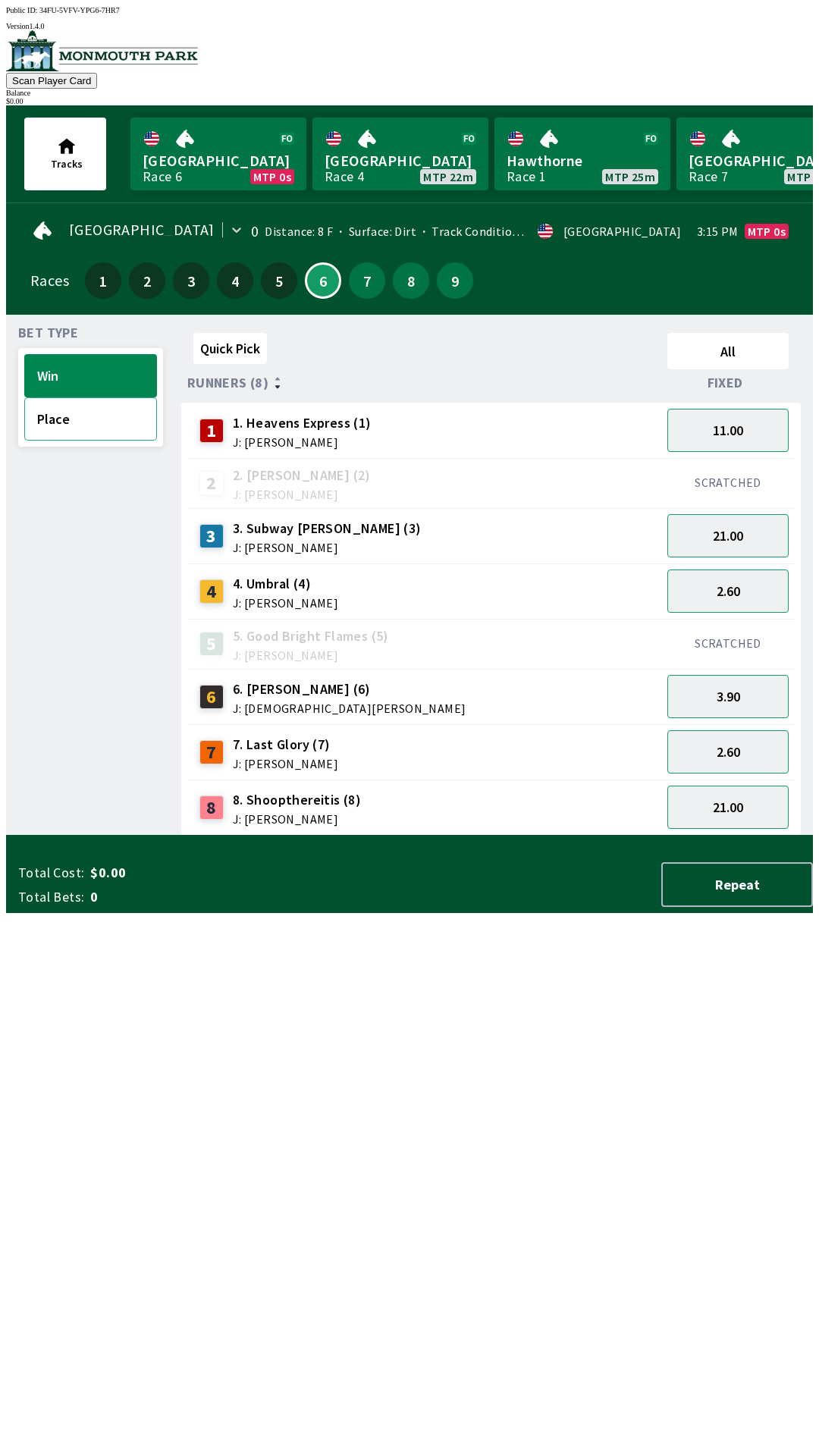
click at [73, 417] on button "Place" at bounding box center [90, 418] width 133 height 43
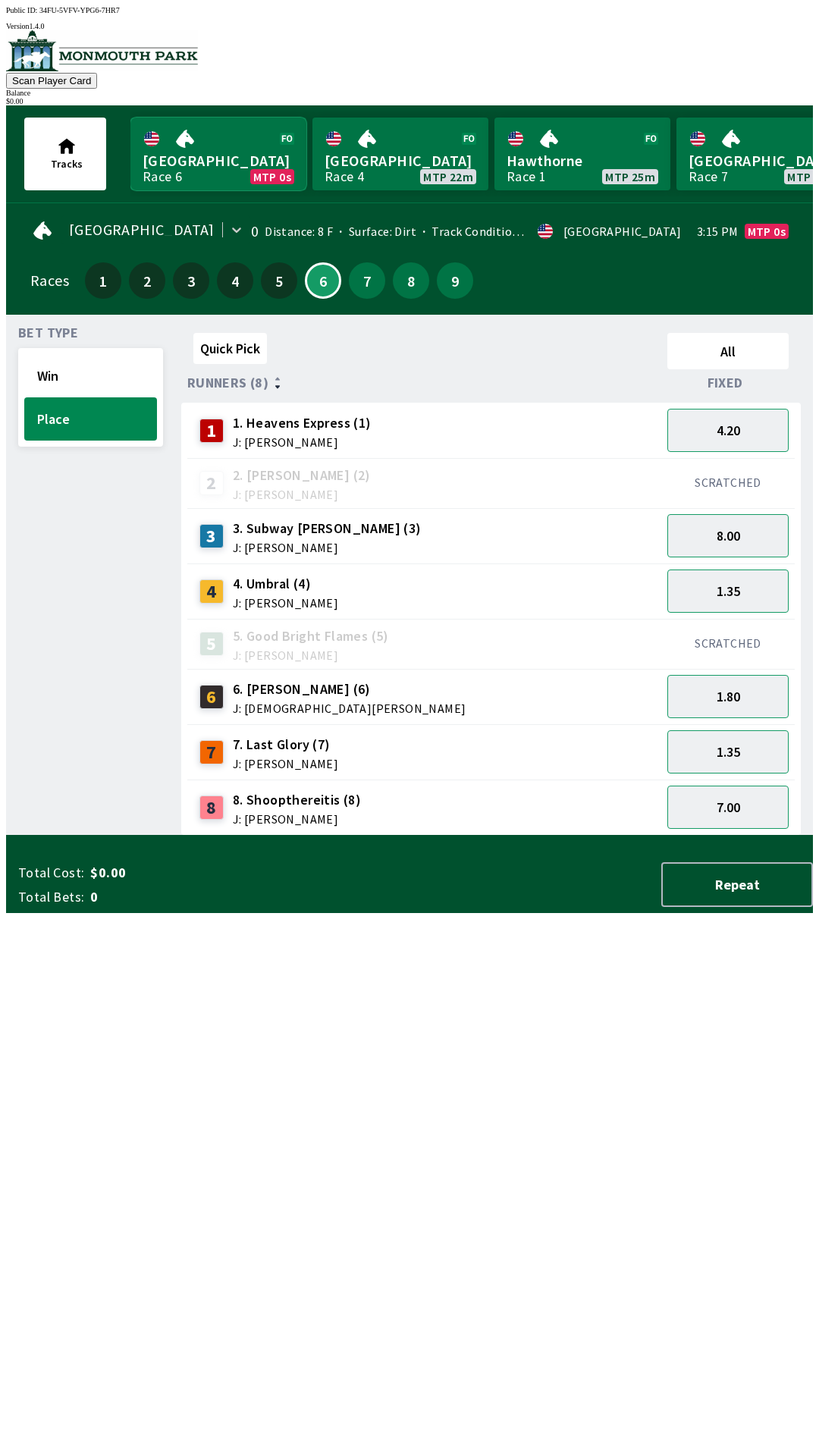
click at [188, 168] on link "Monmouth Park Race 6 MTP 0s" at bounding box center [218, 153] width 176 height 73
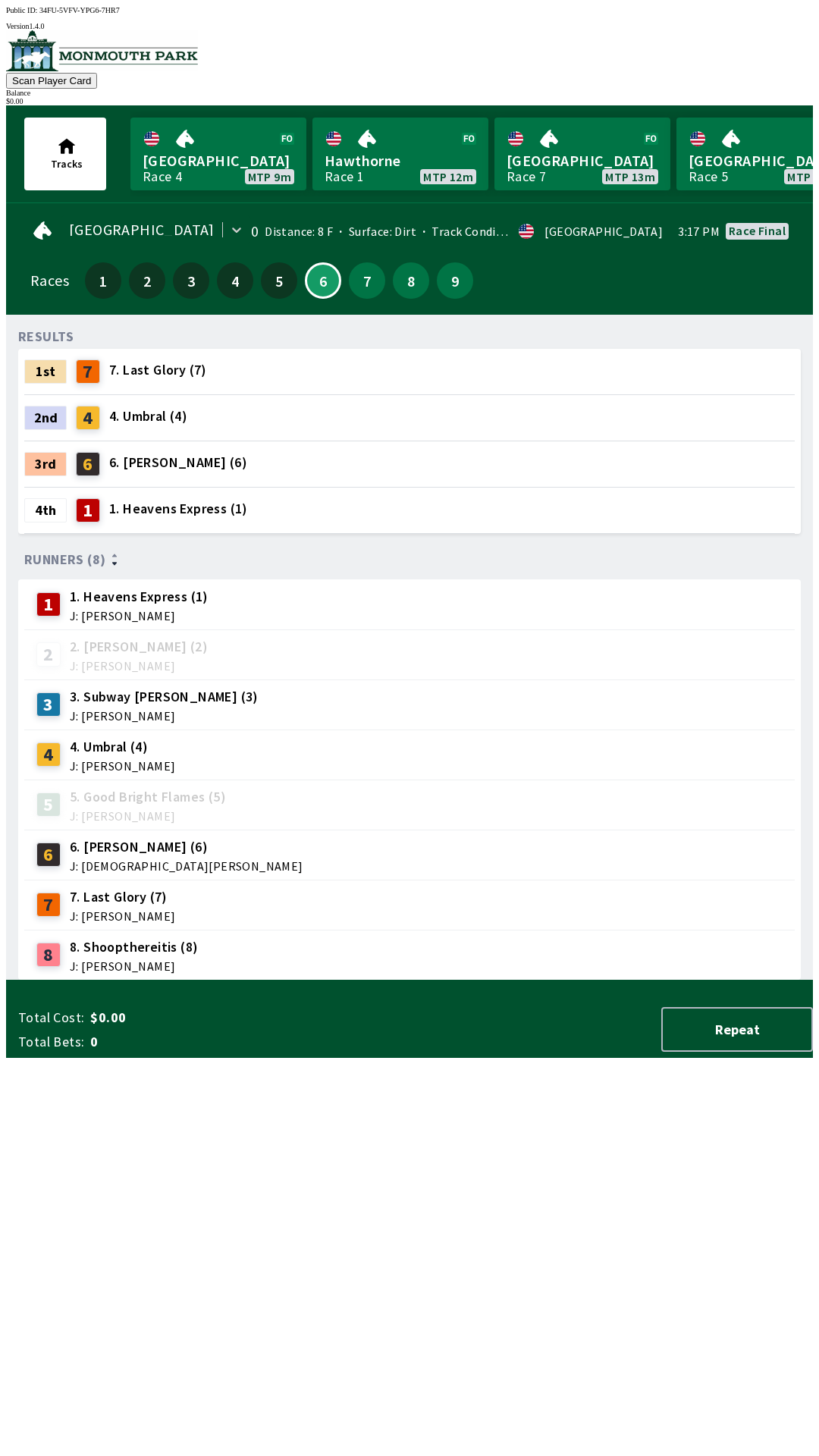
click at [512, 515] on div "4th 1 1. Heavens Express (1)" at bounding box center [409, 510] width 771 height 45
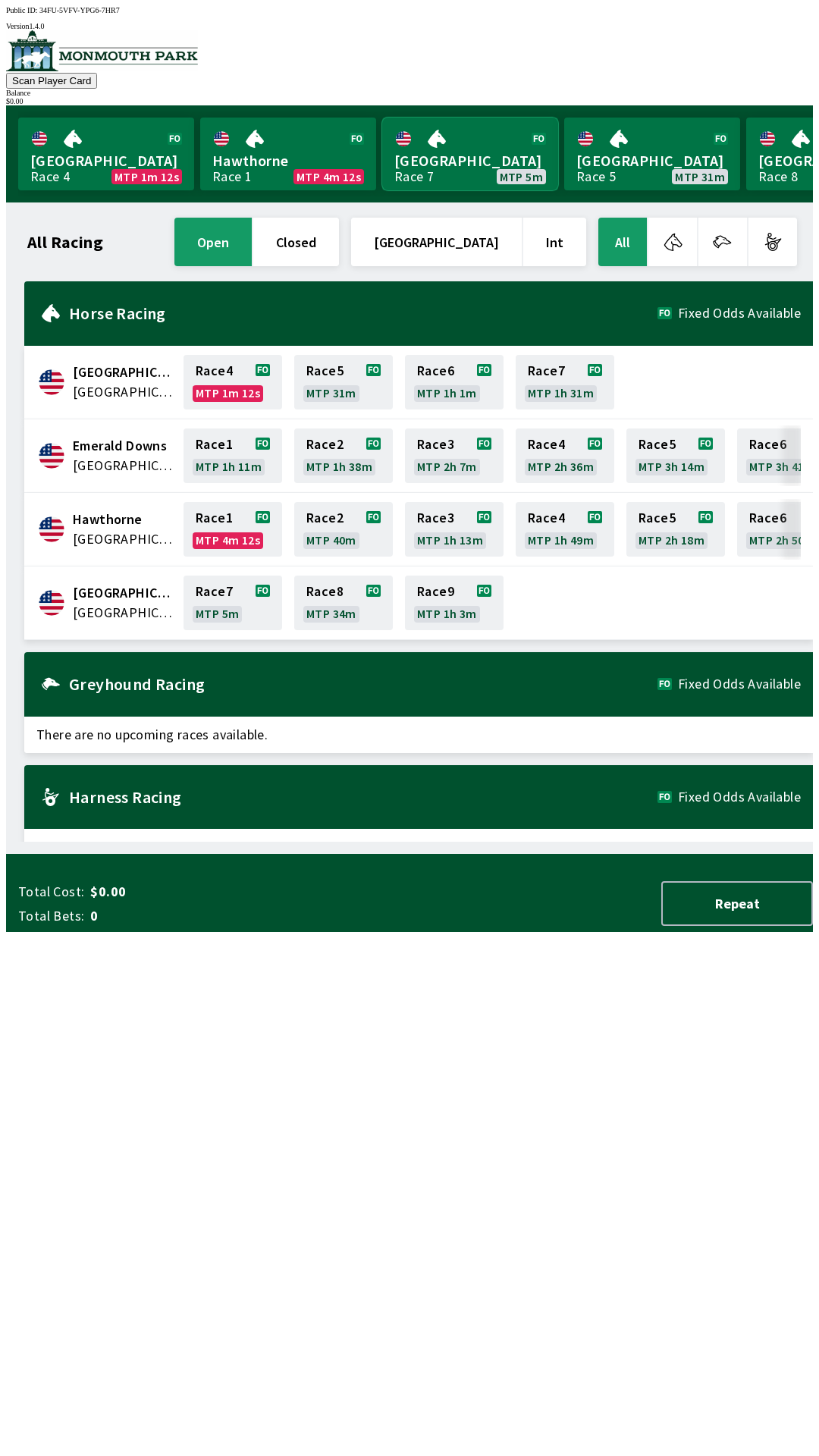
click at [461, 154] on link "Monmouth Park Race 7 MTP 5m" at bounding box center [470, 153] width 176 height 73
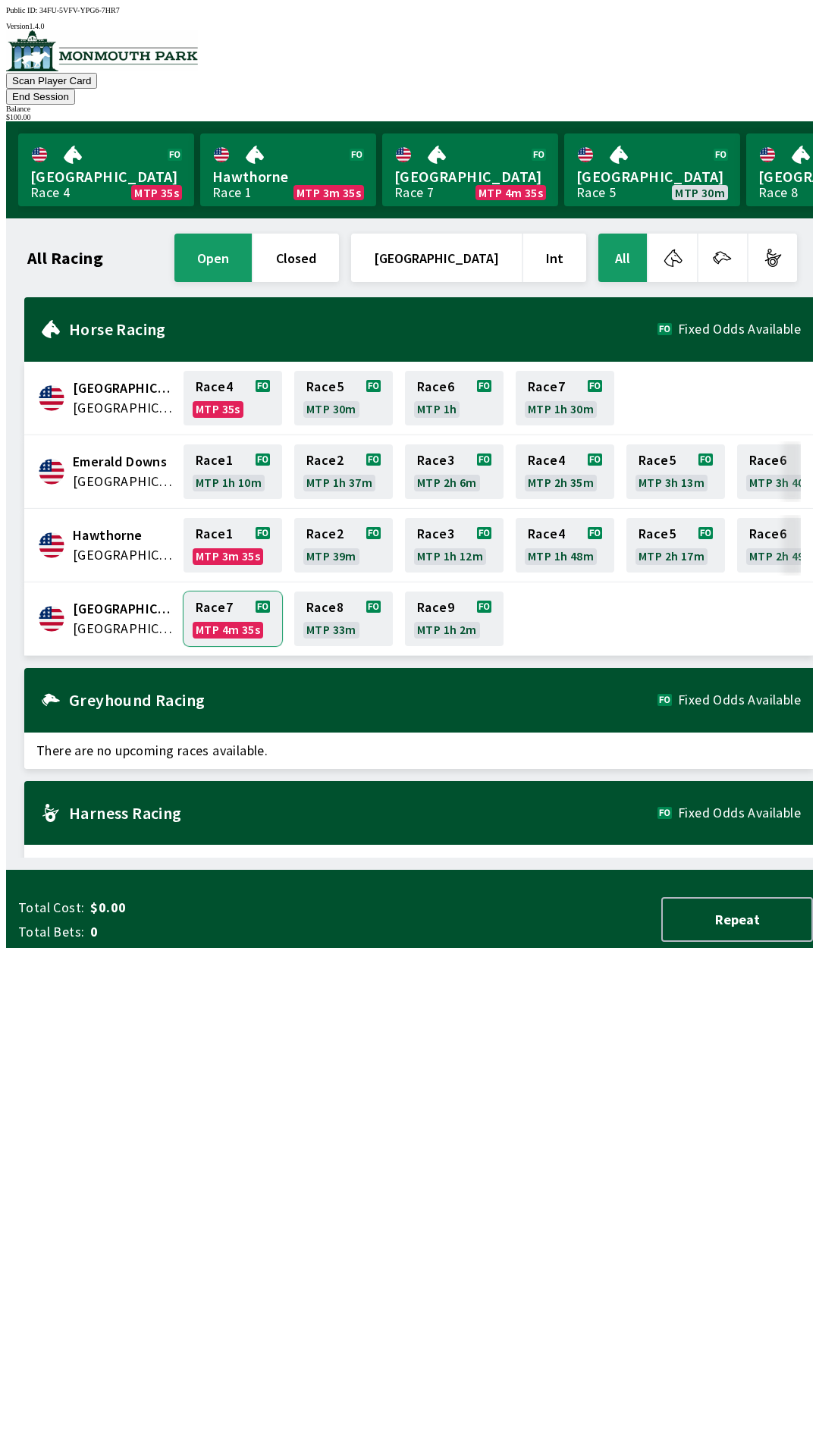
click at [212, 592] on link "Race 7 MTP 4m 35s" at bounding box center [232, 619] width 99 height 55
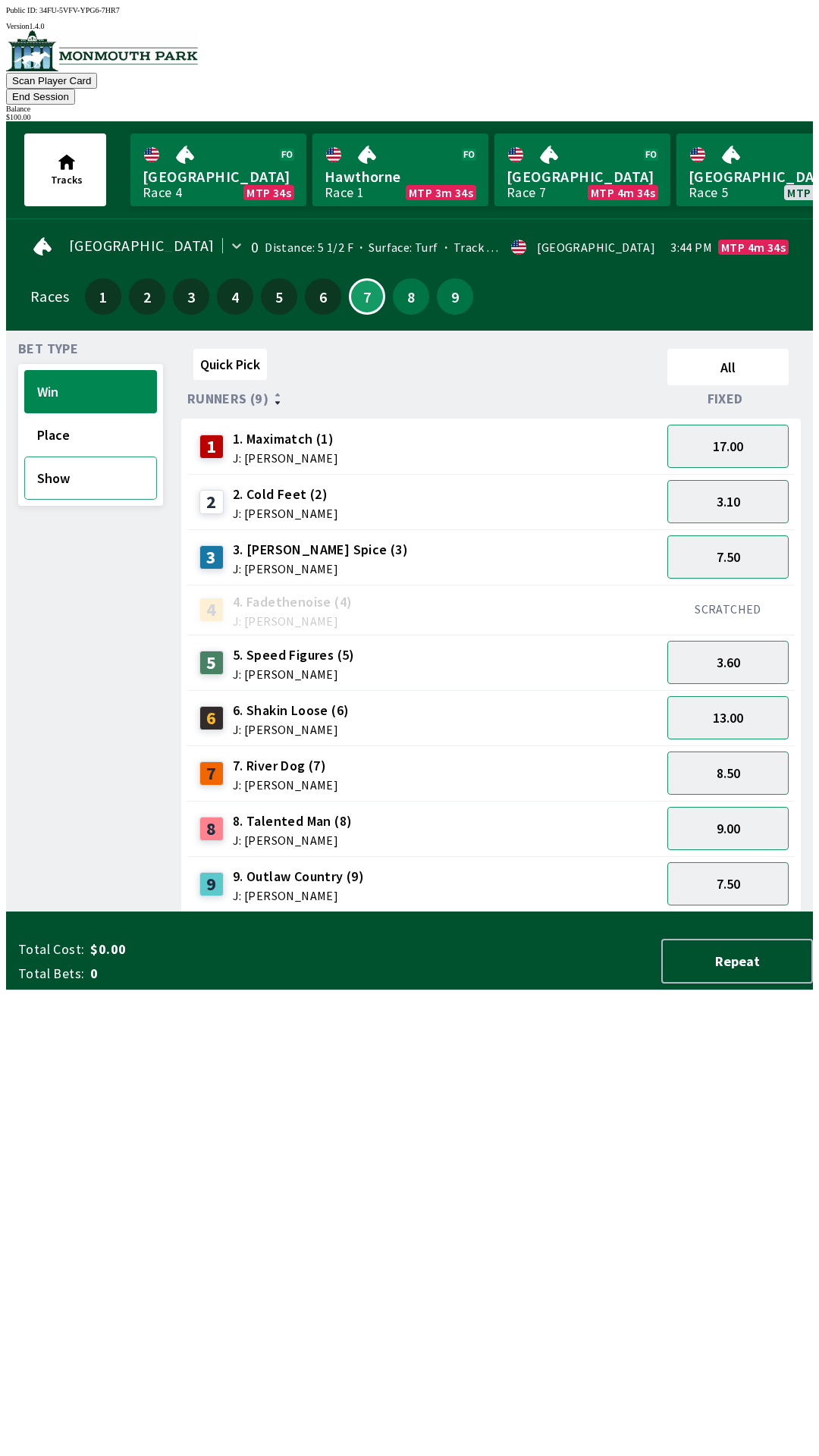
click at [75, 458] on button "Show" at bounding box center [90, 478] width 133 height 43
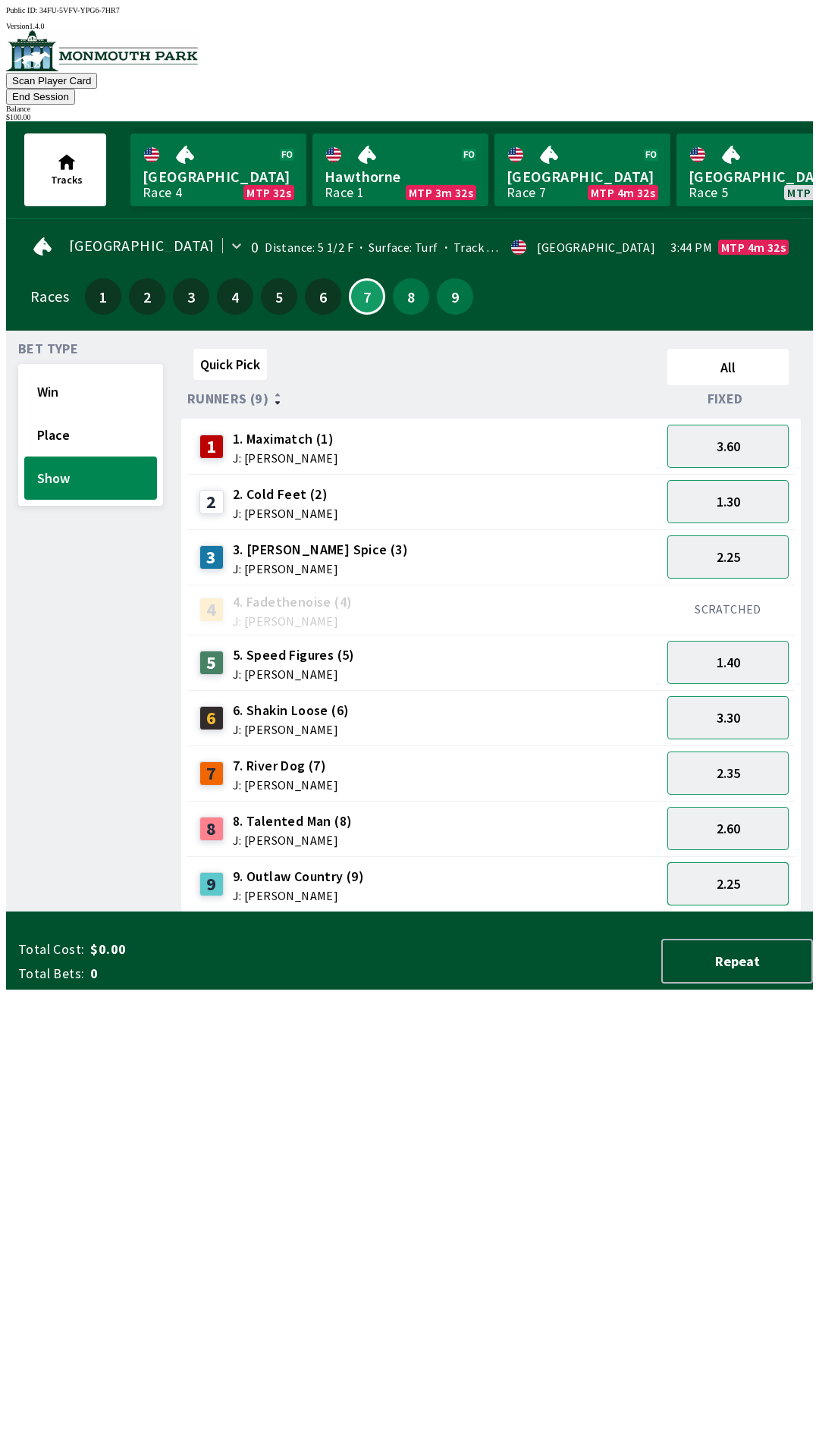
click at [718, 863] on button "2.25" at bounding box center [728, 884] width 122 height 43
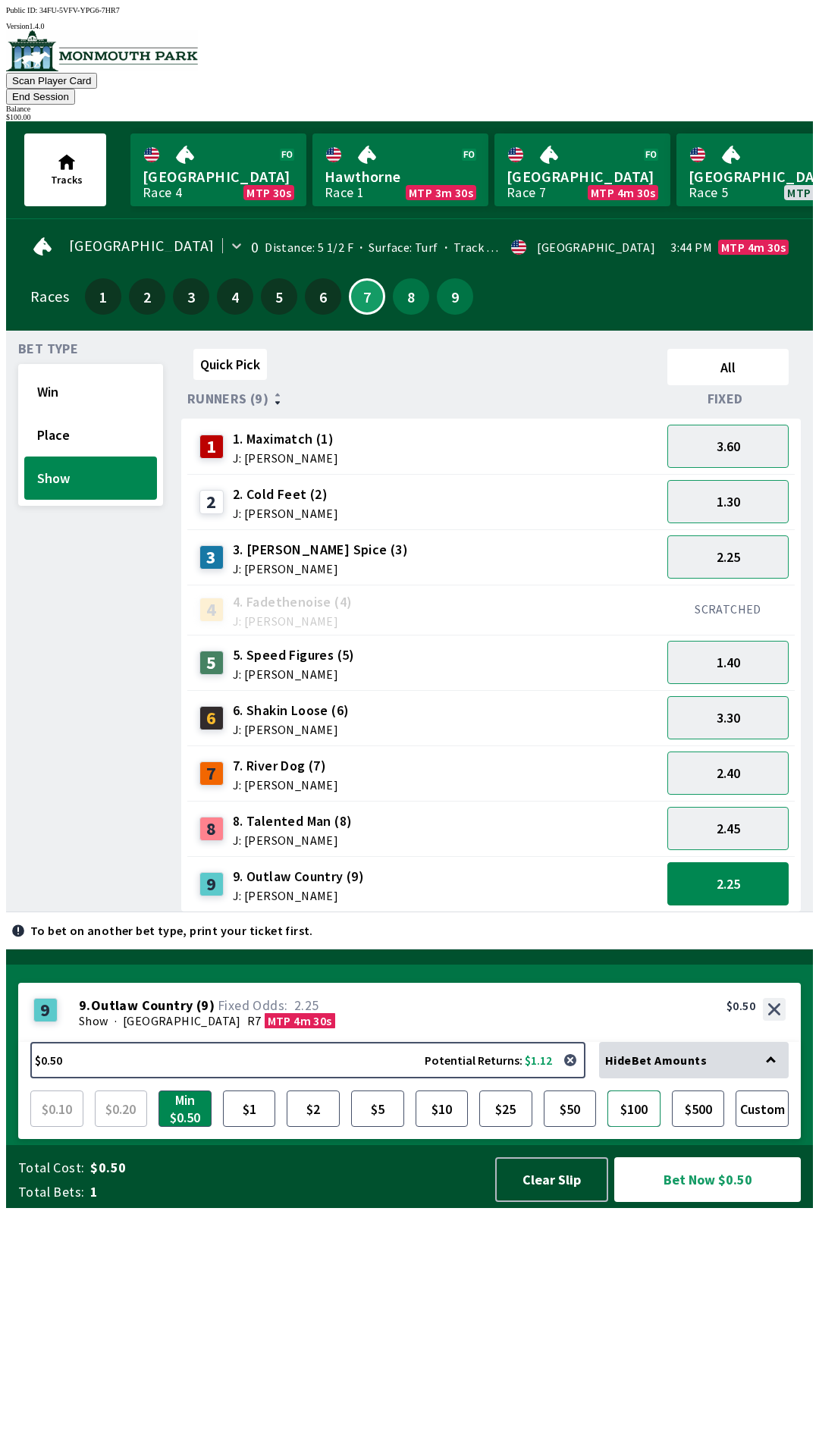
click at [641, 1127] on button "$100" at bounding box center [635, 1109] width 53 height 36
click at [669, 1202] on button "Bet Now $100.00" at bounding box center [708, 1180] width 187 height 45
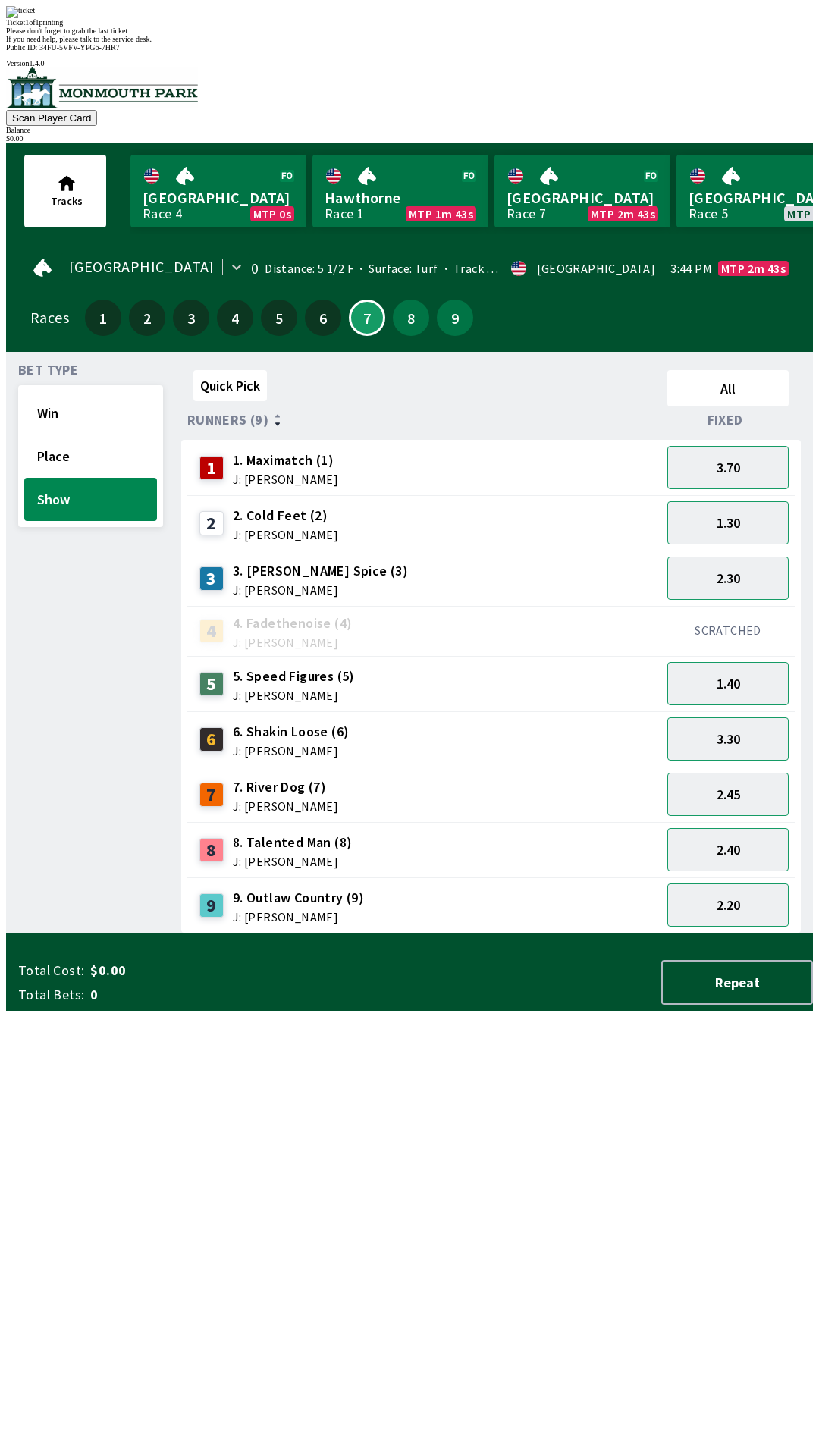
click at [570, 35] on div "Please don't forget to grab the last ticket" at bounding box center [409, 31] width 807 height 9
click at [569, 43] on div "Ticket 1 of 1 printing Please don't forget to grab the last ticket If you need …" at bounding box center [409, 24] width 807 height 37
click at [600, 43] on div "Ticket 1 of 1 printing Please don't forget to grab the last ticket If you need …" at bounding box center [409, 24] width 807 height 37
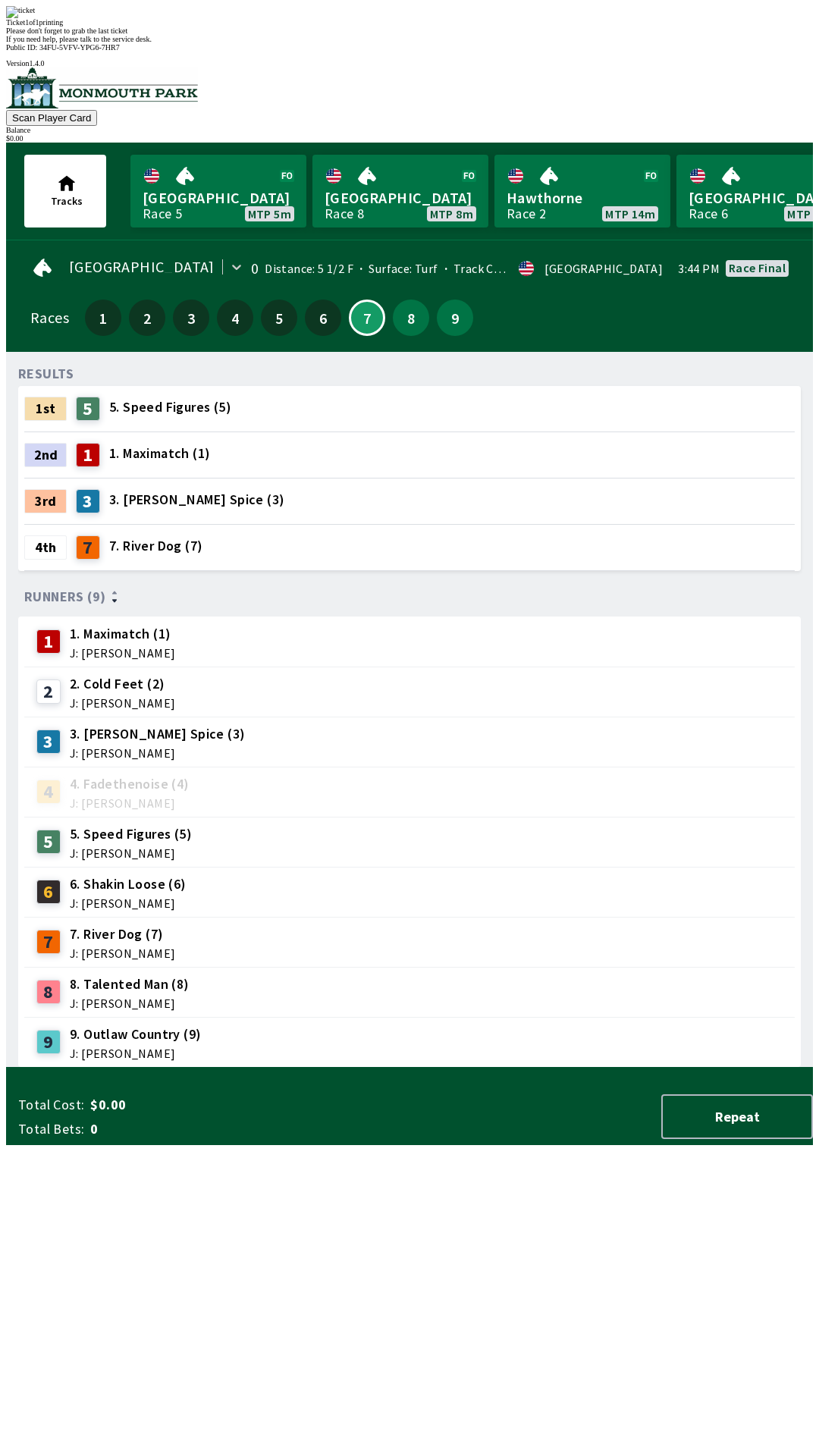
click at [390, 1068] on div "RESULTS 1st 5 5. Speed Figures (5) 2nd 1 1. Maximatch (1) 3rd 3 3. [PERSON_NAME…" at bounding box center [415, 716] width 795 height 704
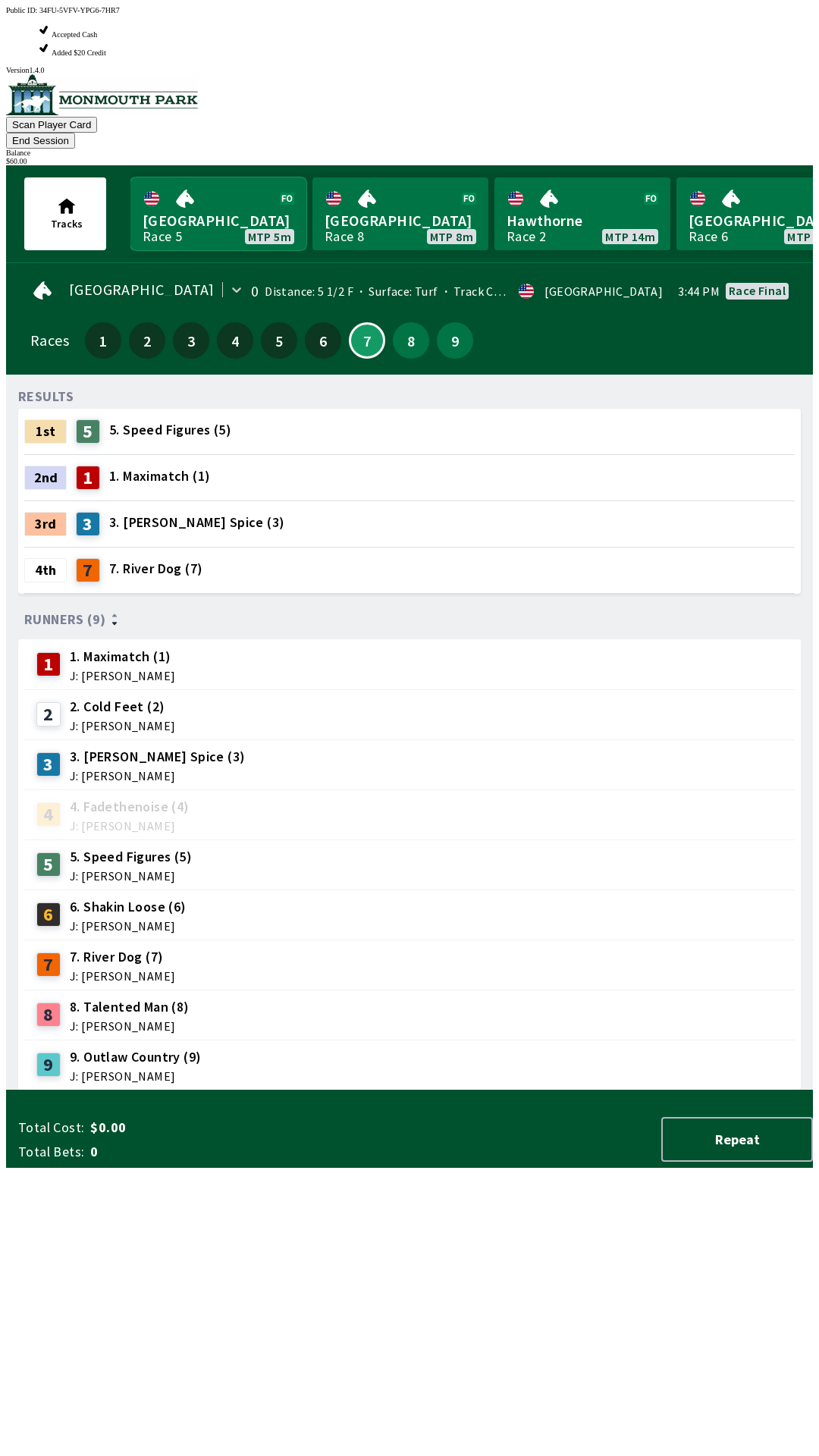
click at [211, 177] on link "Canterbury Park Race 5 MTP 5m" at bounding box center [218, 214] width 176 height 73
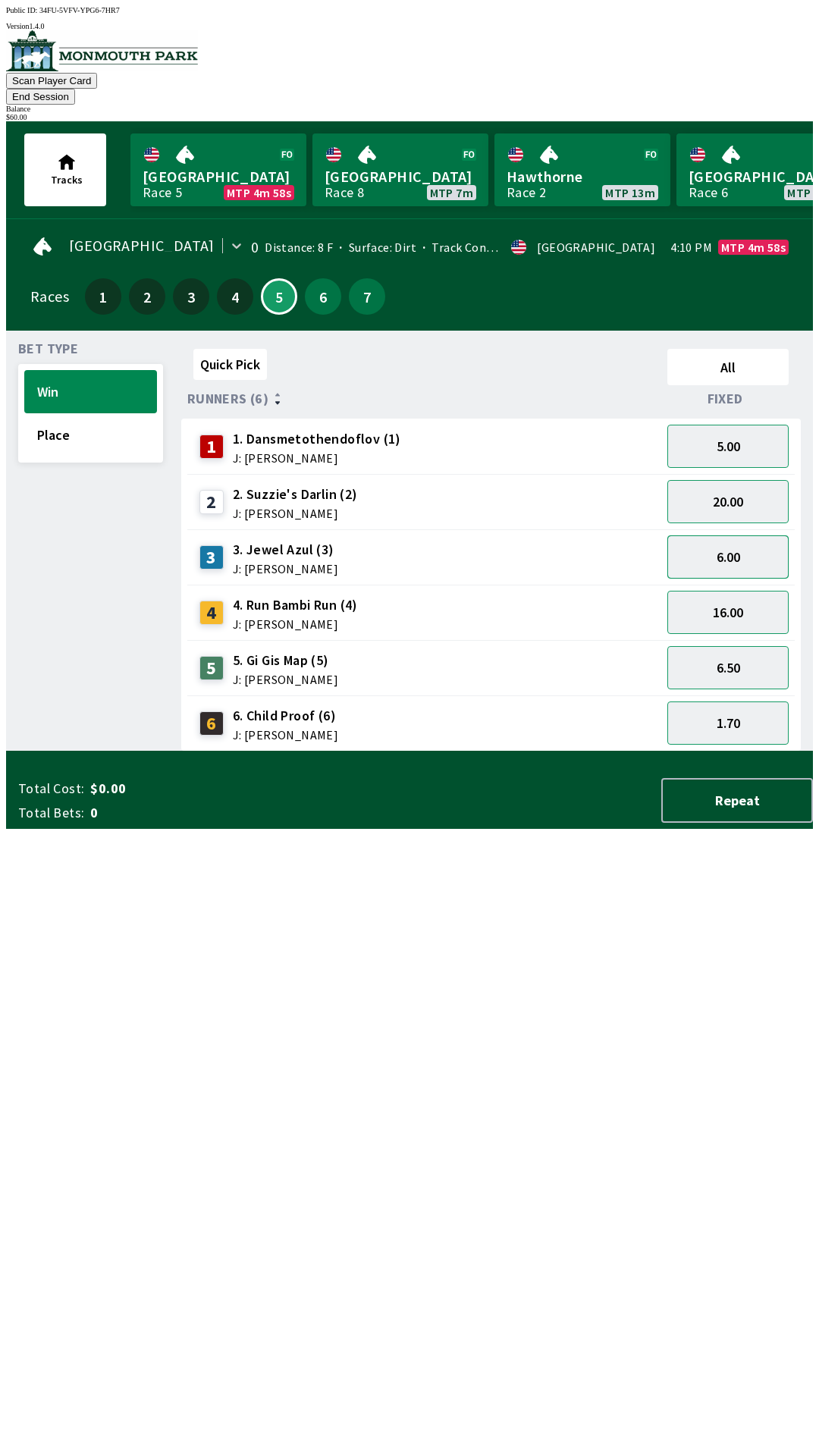
click at [715, 540] on button "6.00" at bounding box center [728, 557] width 122 height 43
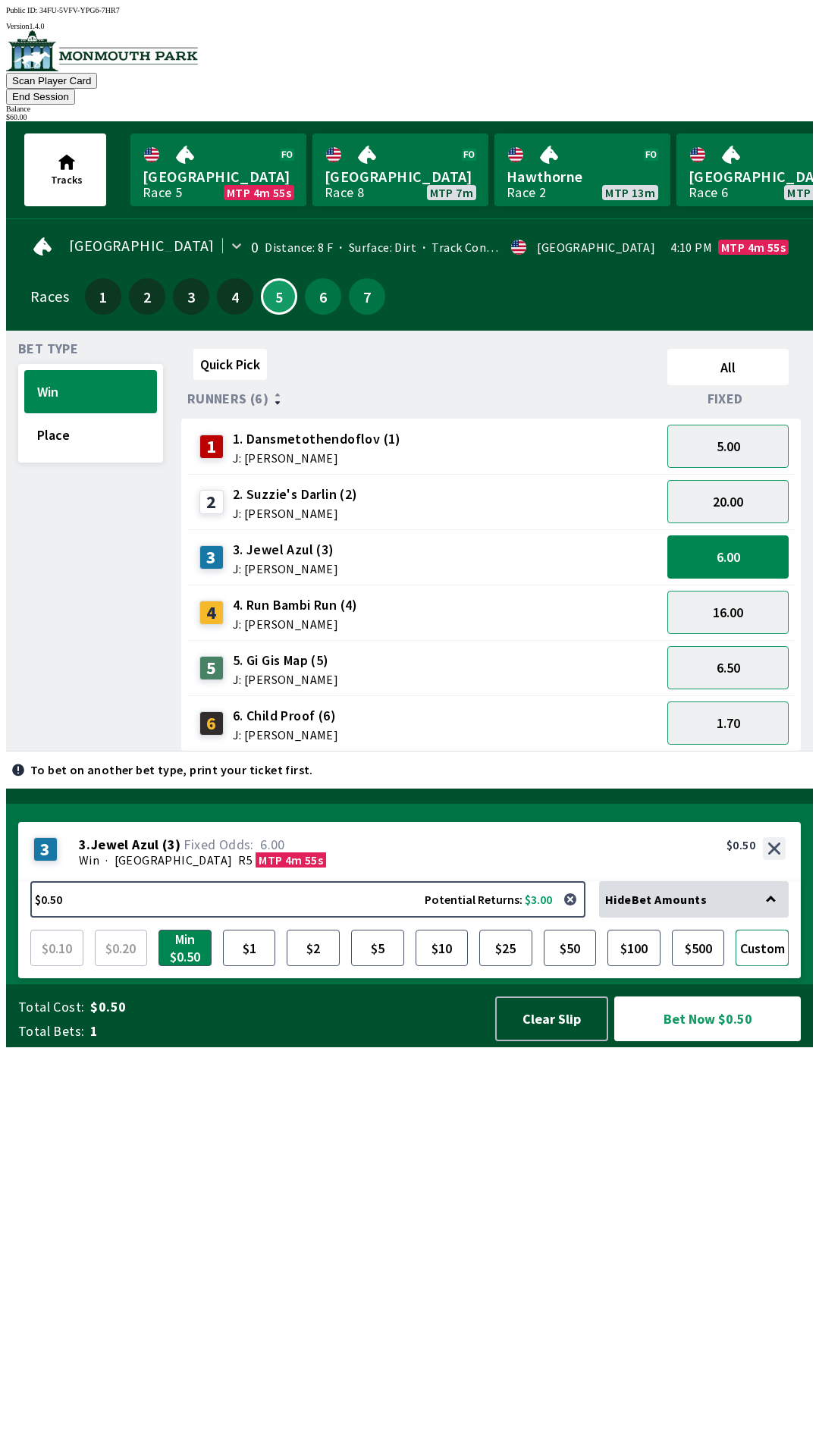
click at [758, 966] on button "Custom" at bounding box center [762, 948] width 53 height 36
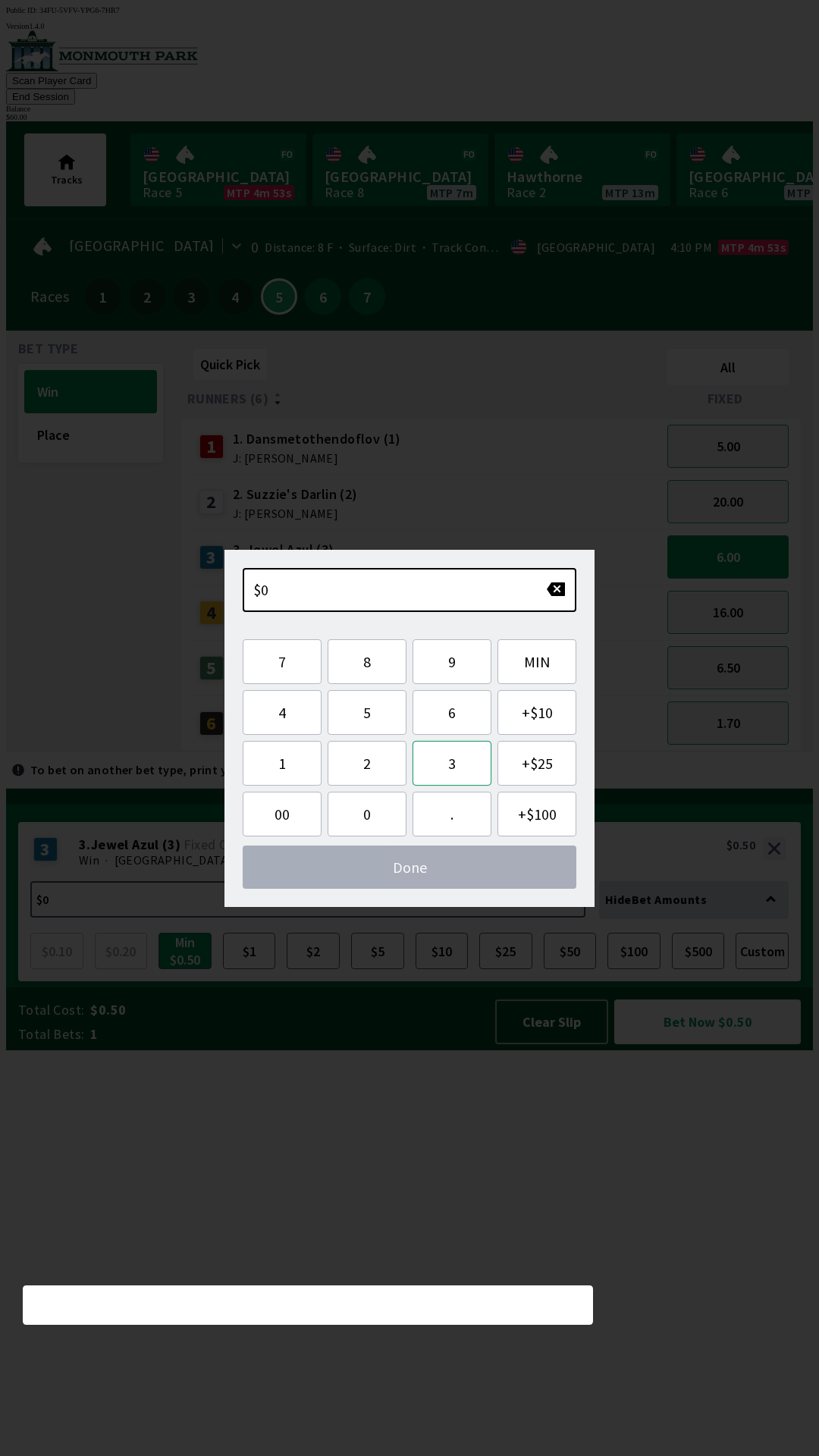
click at [443, 756] on button "3" at bounding box center [452, 763] width 79 height 45
click at [368, 791] on button "0" at bounding box center [367, 814] width 79 height 45
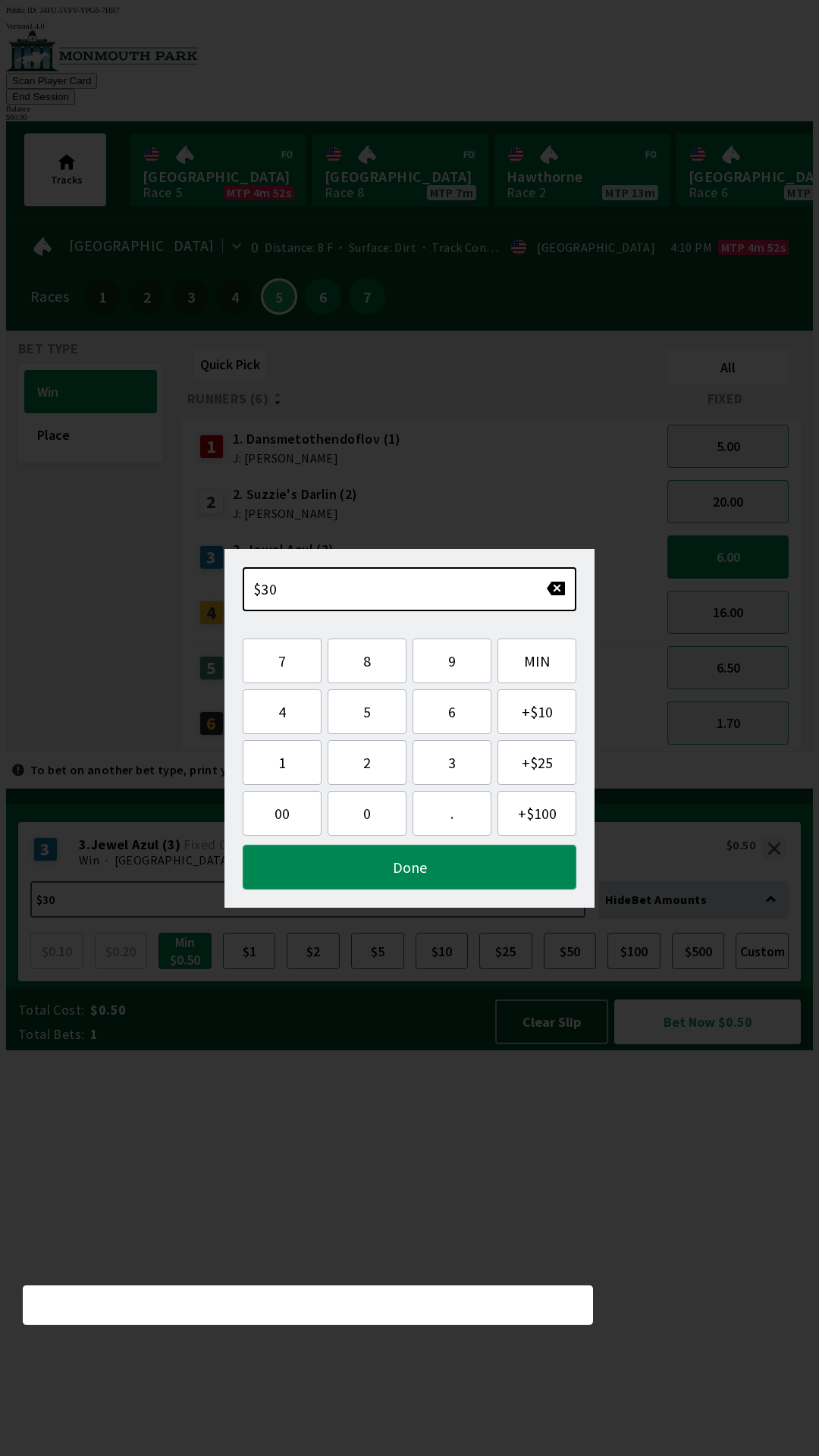
click at [391, 870] on button "Done" at bounding box center [409, 867] width 334 height 45
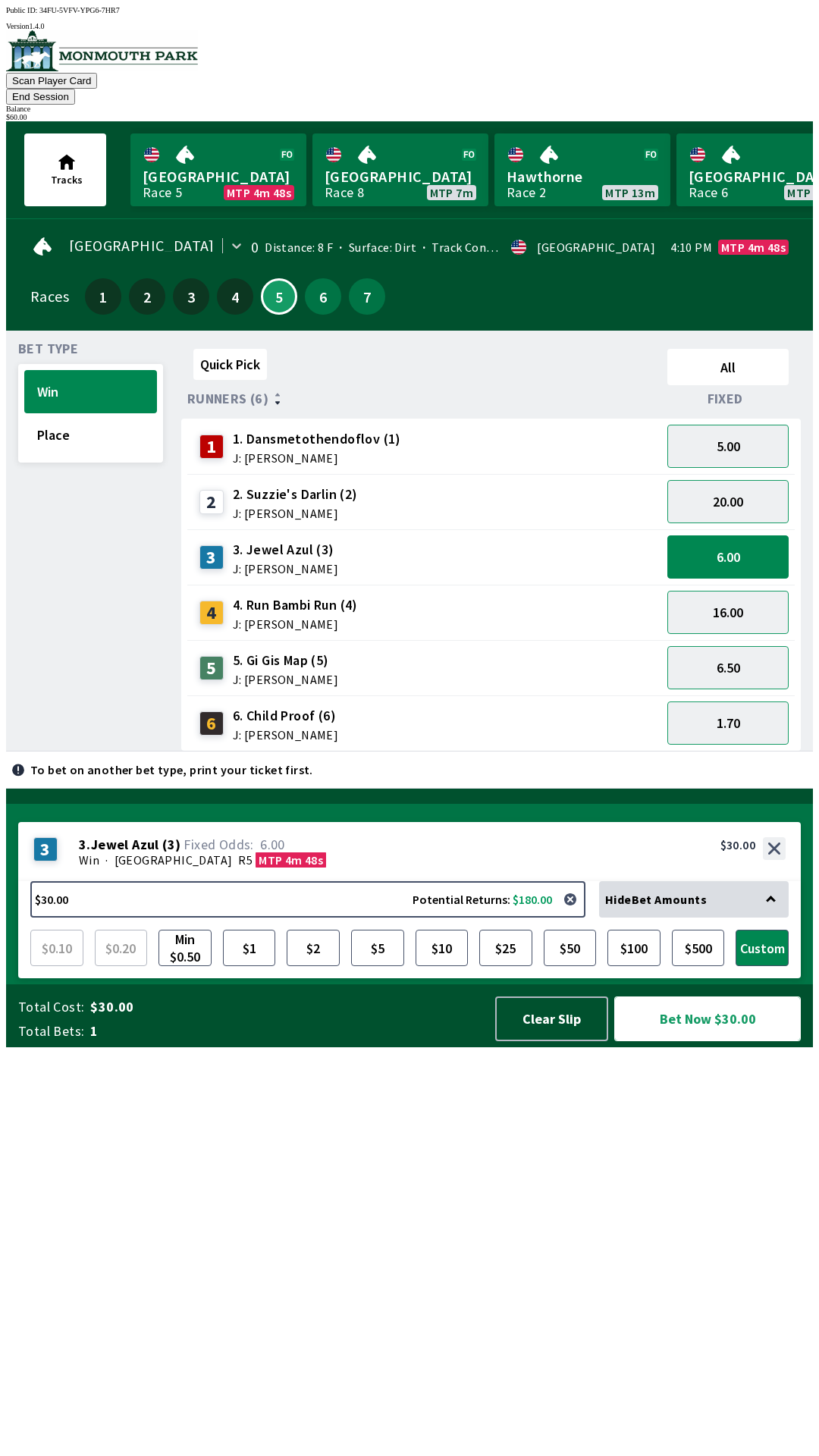
click at [653, 1041] on button "Bet Now $30.00" at bounding box center [708, 1019] width 187 height 45
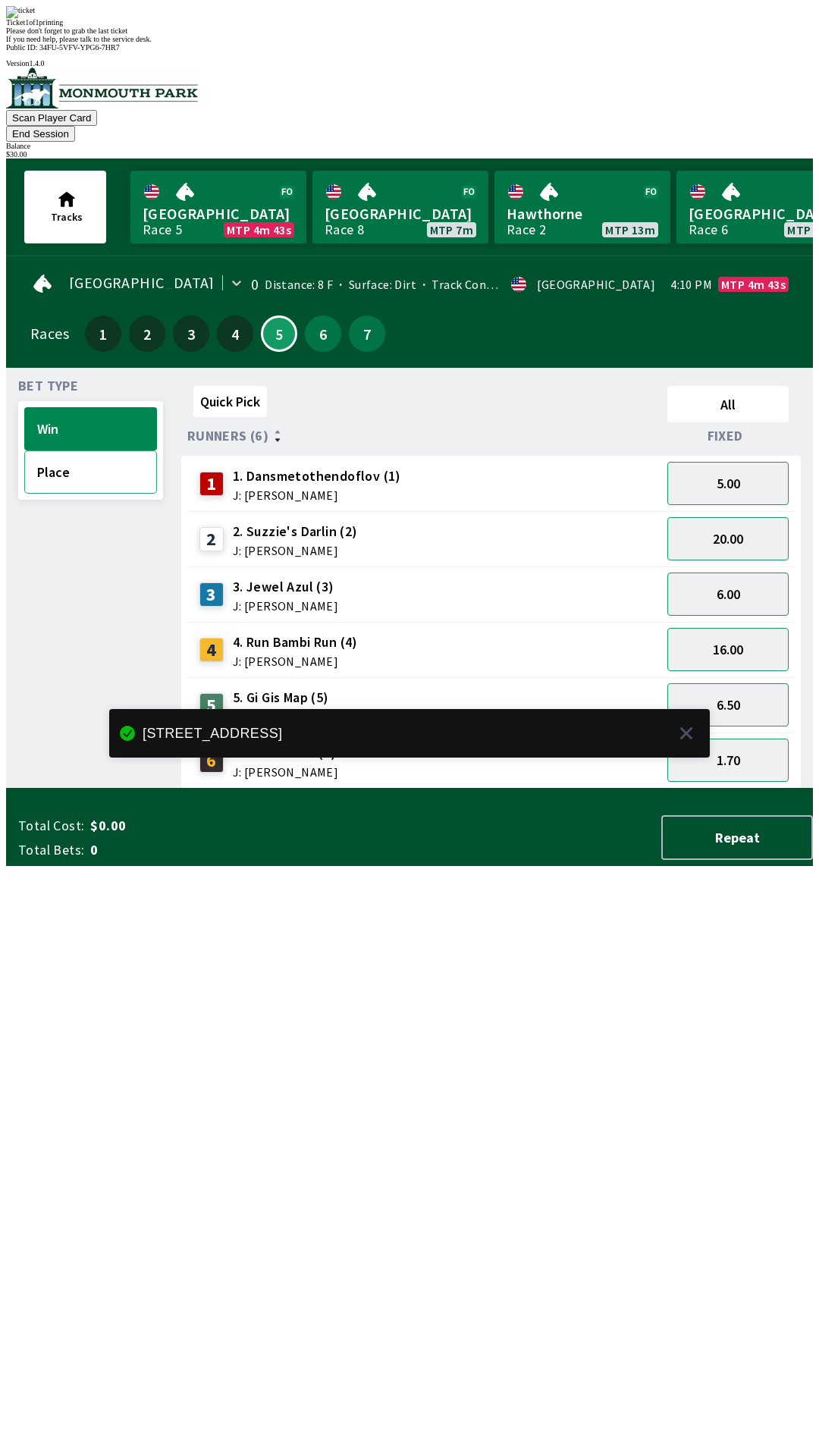
click at [97, 450] on button "Place" at bounding box center [90, 472] width 133 height 43
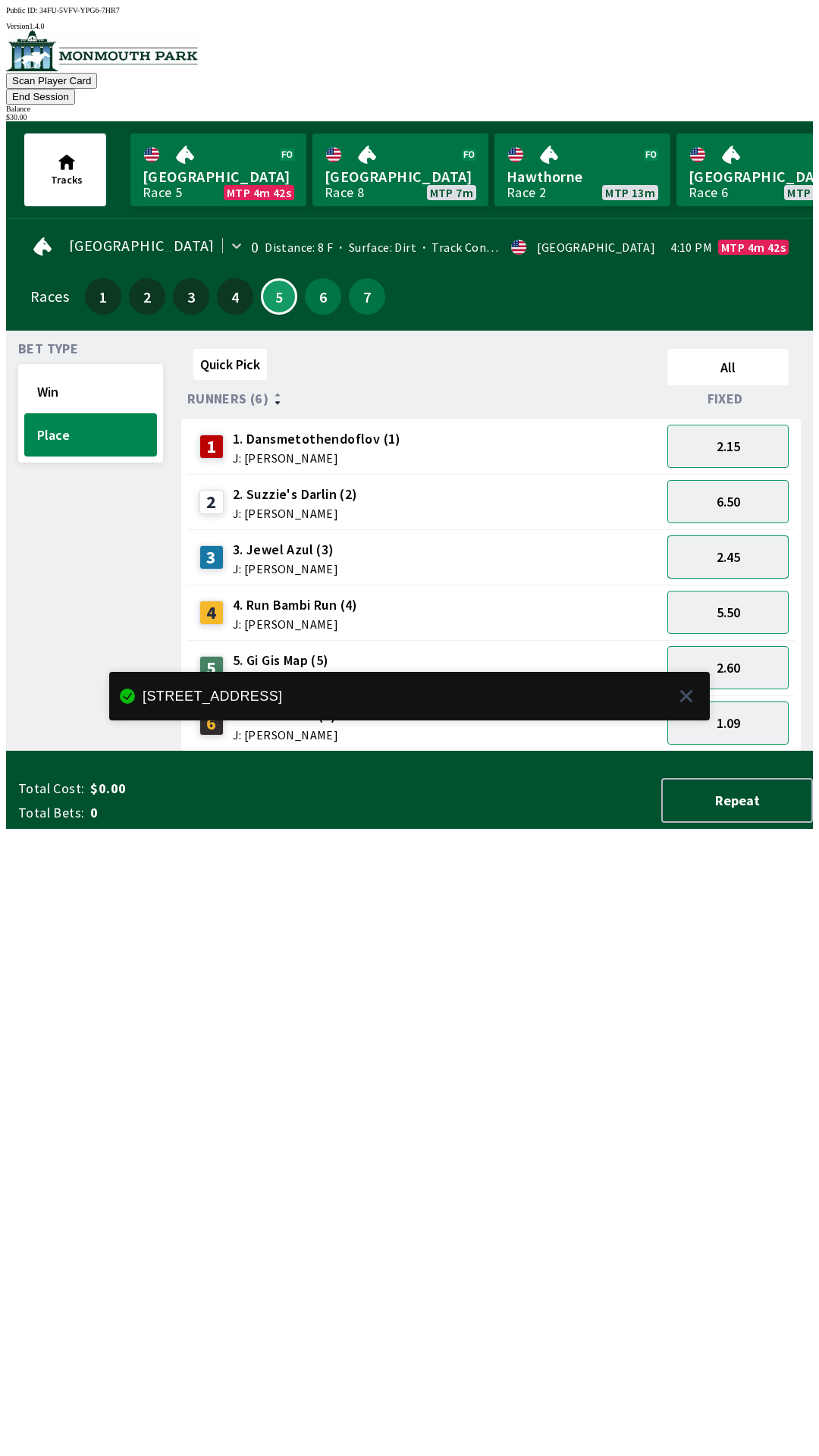
click at [727, 535] on button "2.45" at bounding box center [728, 557] width 122 height 43
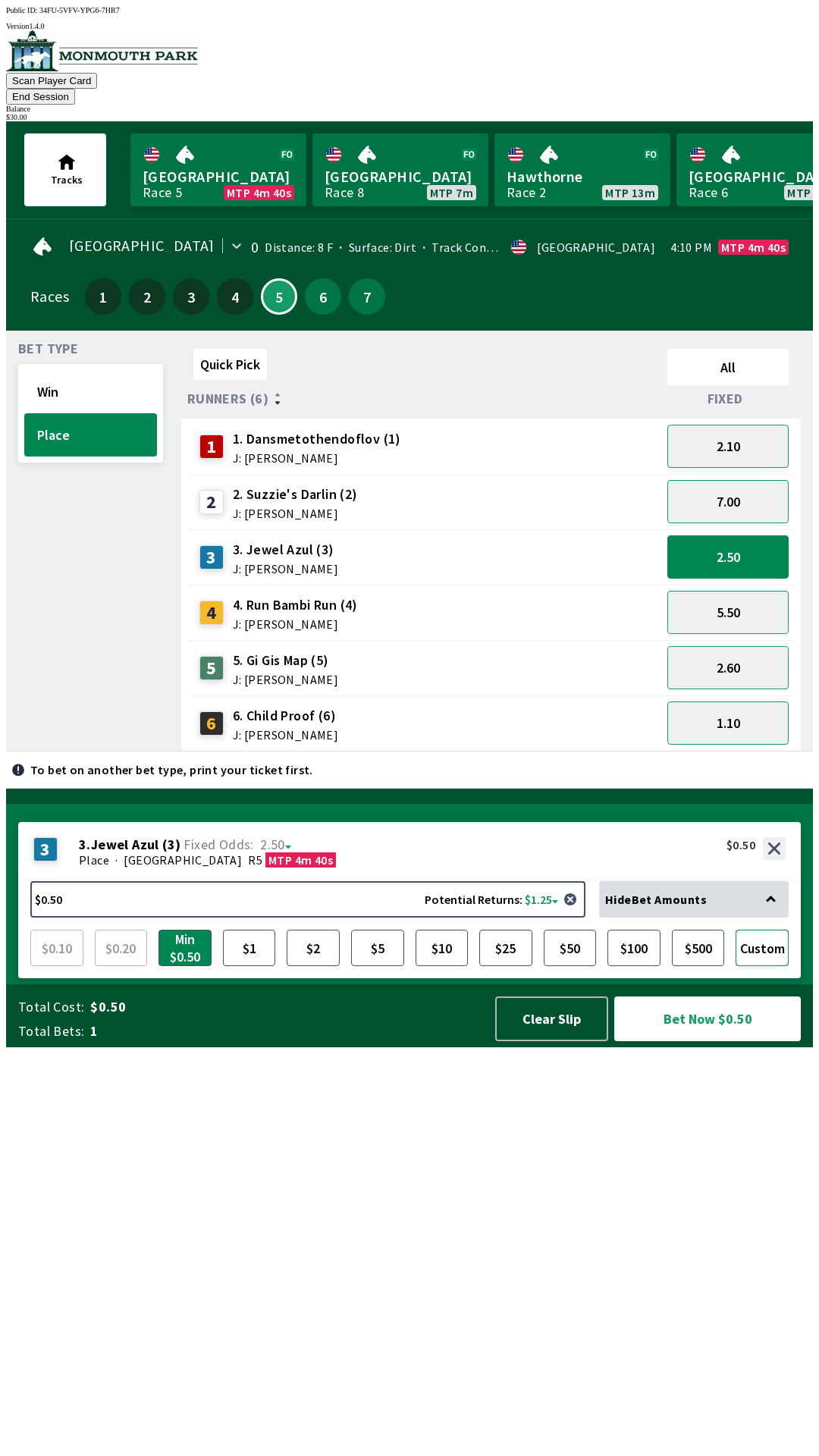
click at [767, 966] on button "Custom" at bounding box center [762, 948] width 53 height 36
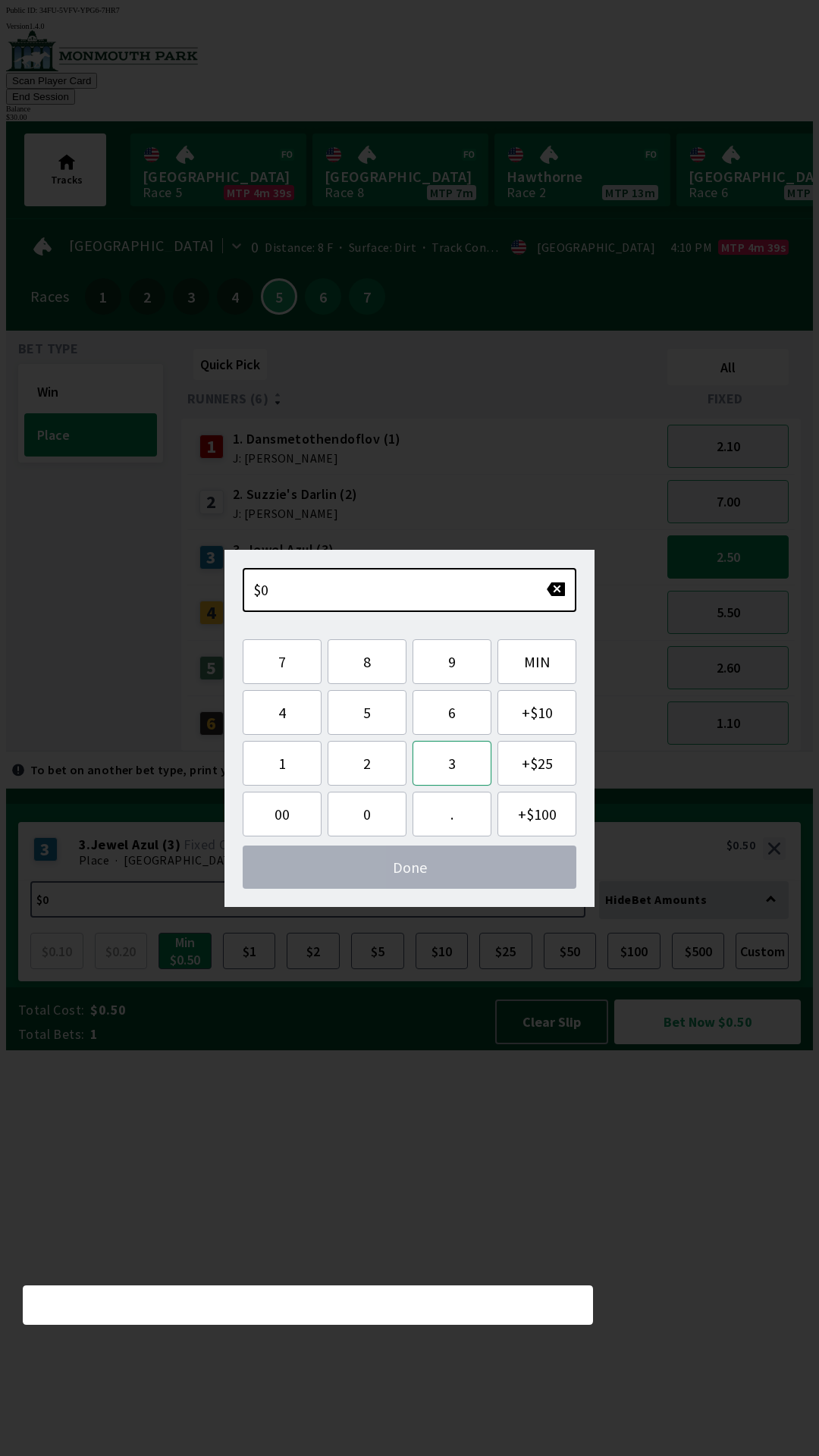
click at [449, 769] on button "3" at bounding box center [452, 763] width 79 height 45
click at [361, 796] on button "0" at bounding box center [367, 814] width 79 height 45
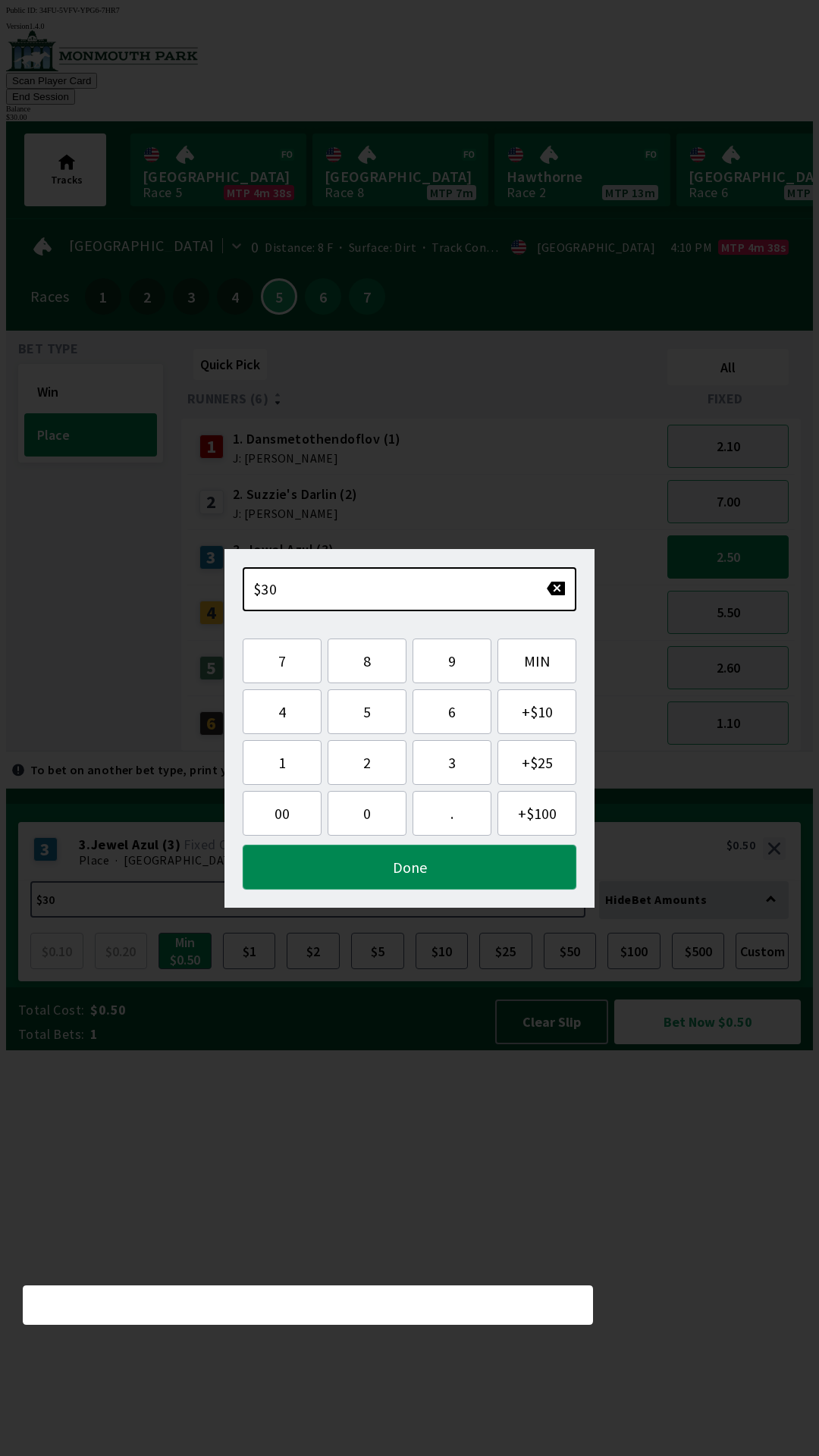
click at [377, 859] on button "Done" at bounding box center [409, 867] width 334 height 45
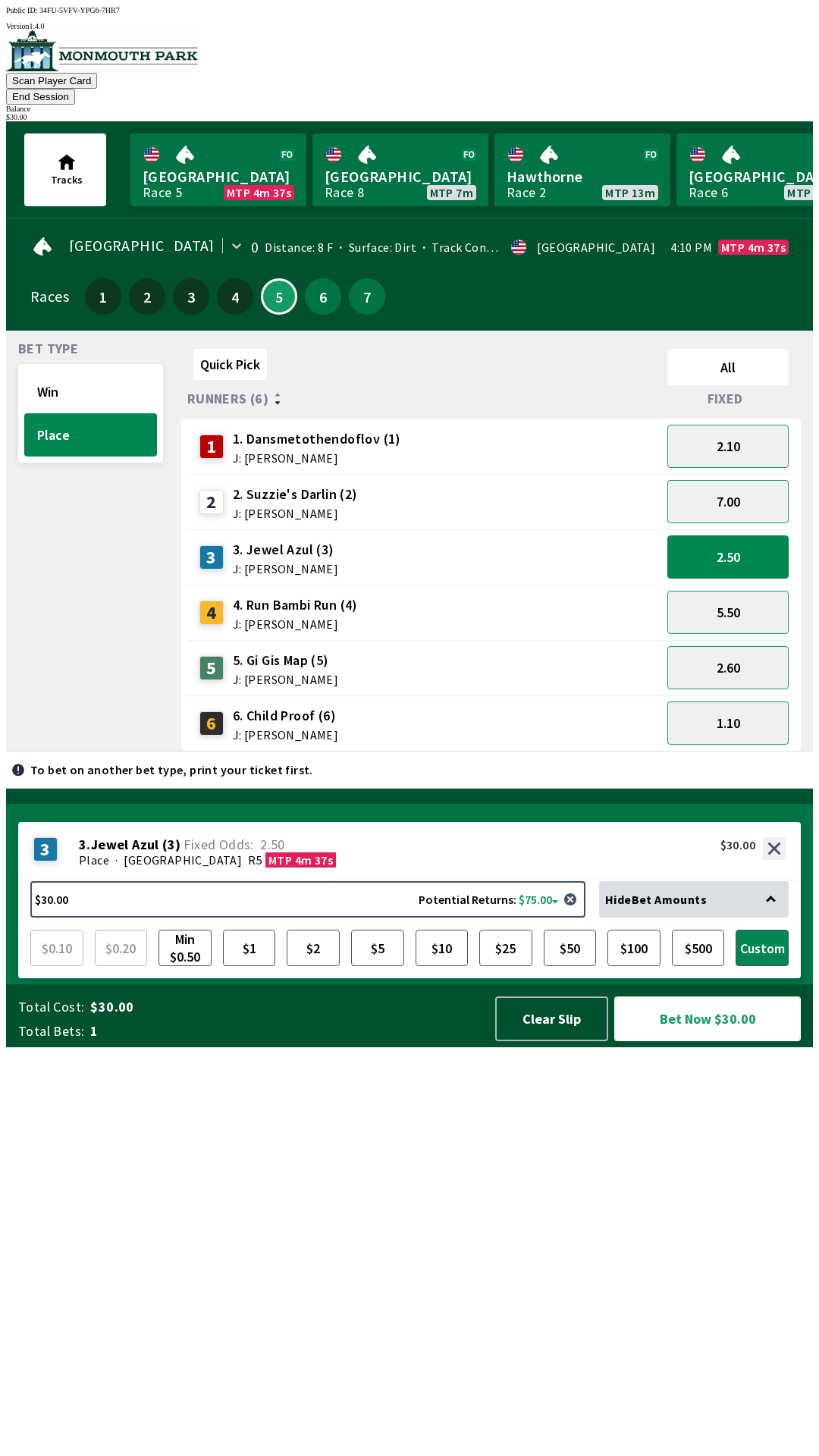
click at [707, 1041] on button "Bet Now $30.00" at bounding box center [708, 1019] width 187 height 45
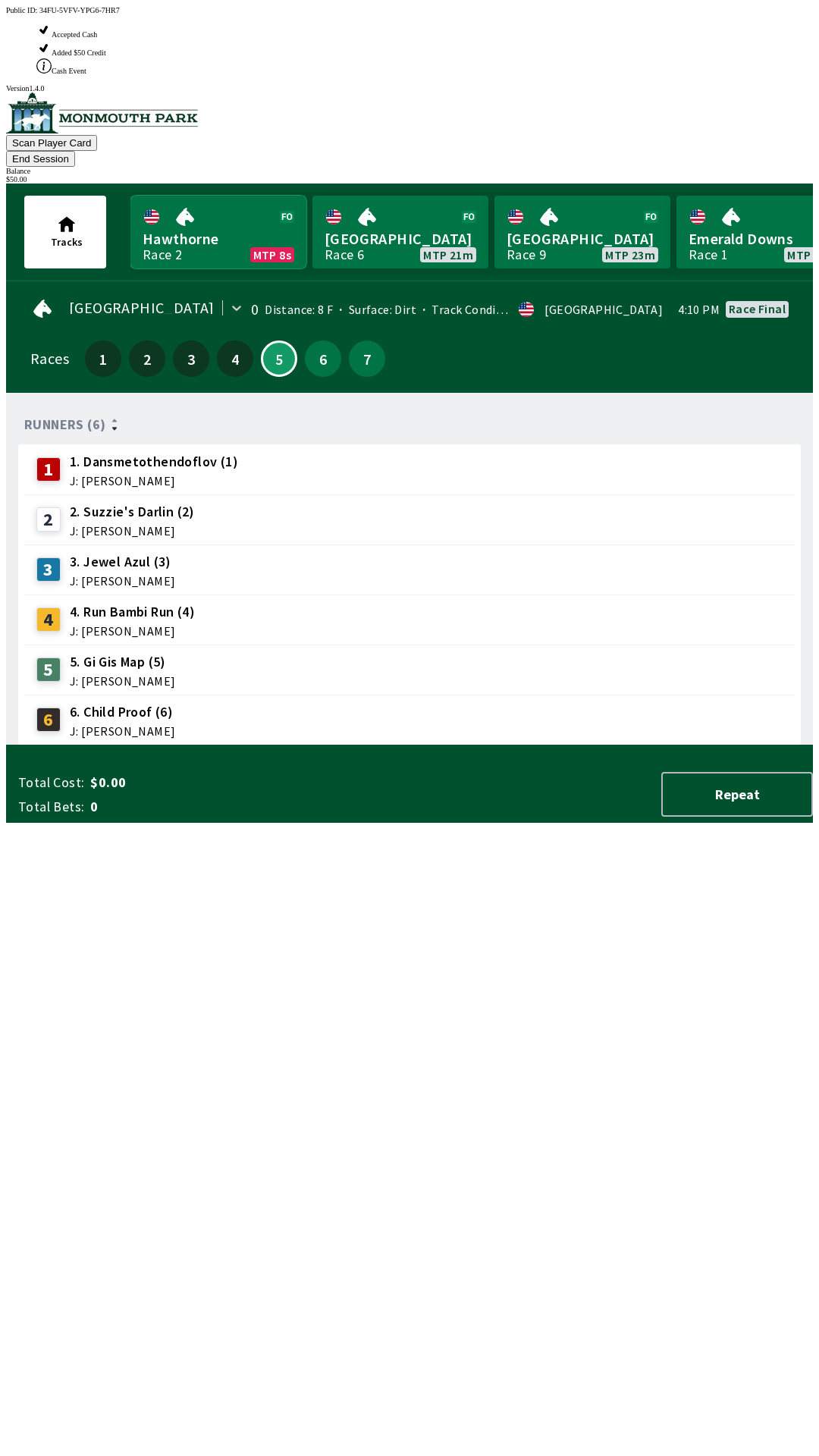
click at [198, 196] on link "Hawthorne Race 2 MTP 8s" at bounding box center [218, 232] width 176 height 73
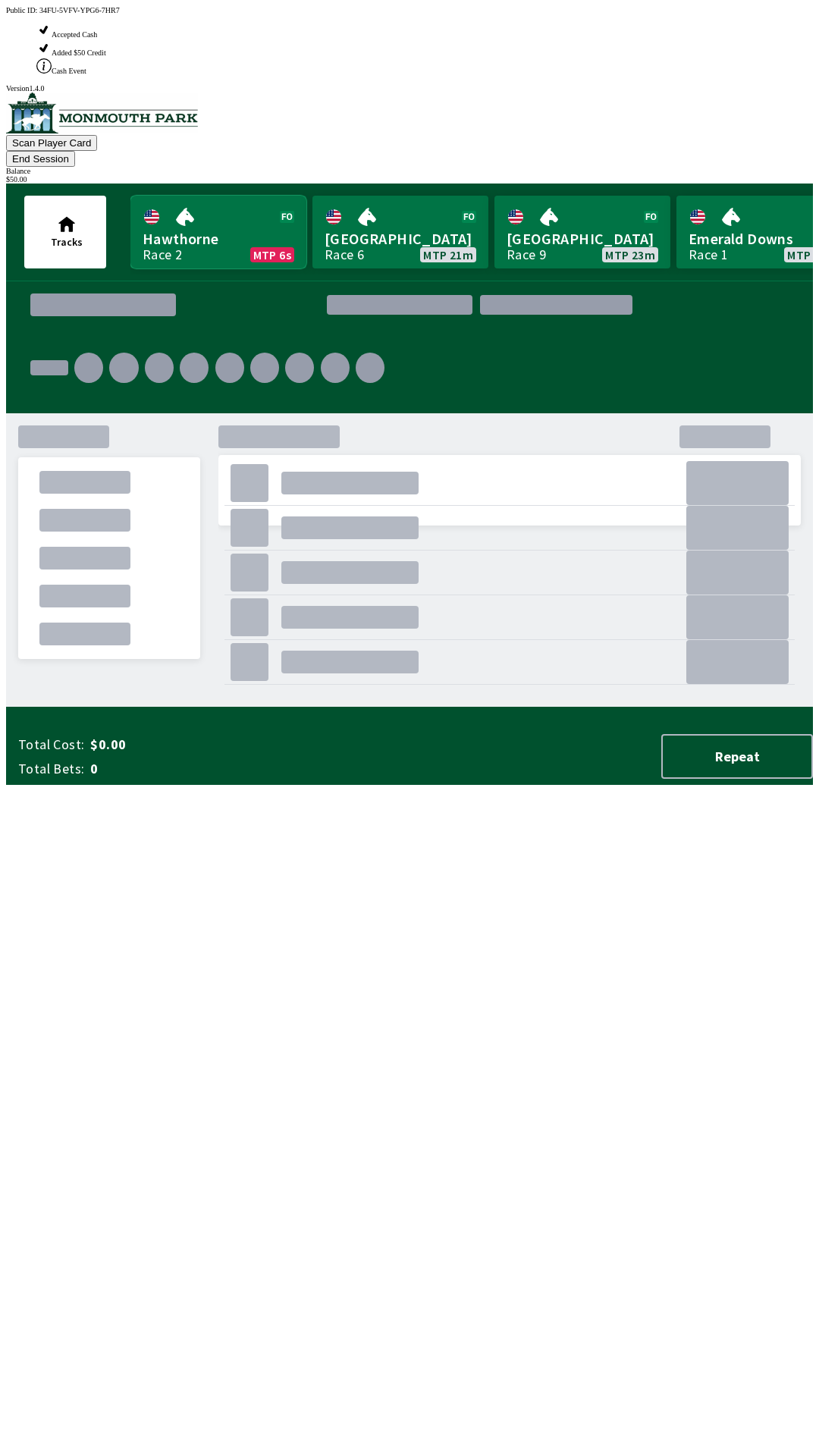
click at [207, 196] on link "Hawthorne Race 2 MTP 6s" at bounding box center [218, 232] width 176 height 73
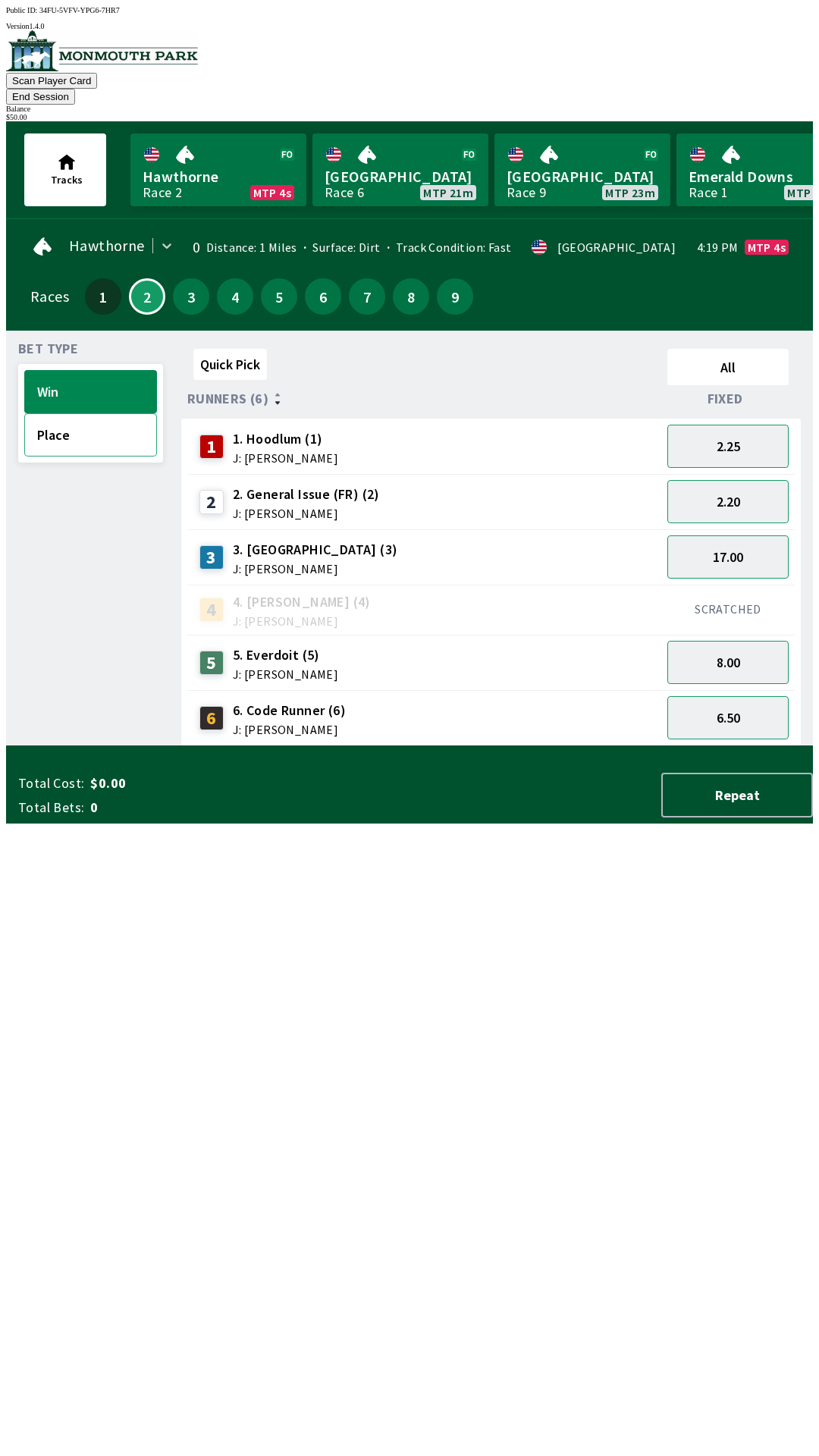
click at [81, 413] on button "Place" at bounding box center [90, 435] width 133 height 43
click at [78, 370] on button "Win" at bounding box center [90, 392] width 133 height 43
click at [733, 424] on button "2.25" at bounding box center [728, 446] width 122 height 43
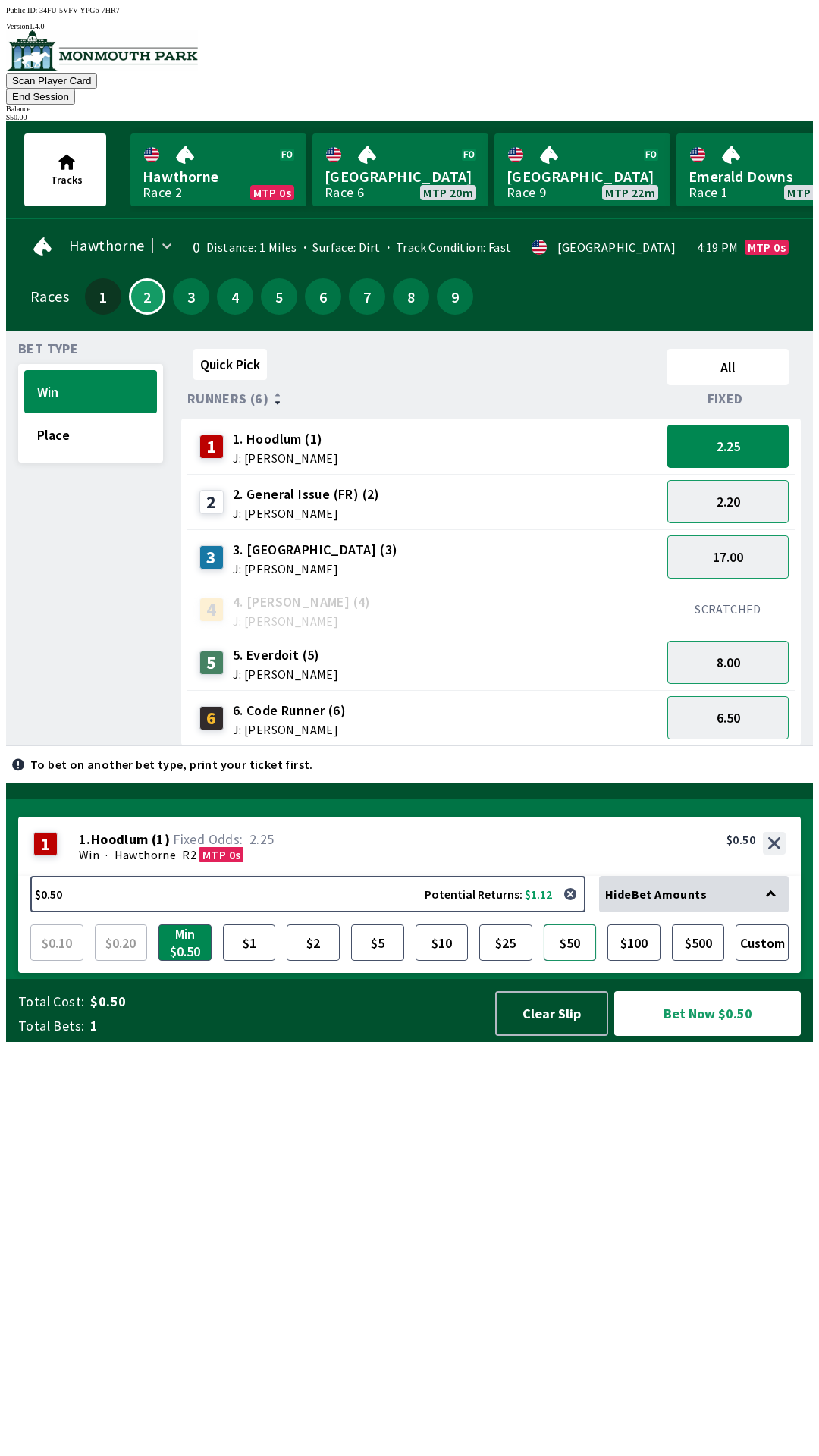
click at [583, 961] on button "$50" at bounding box center [570, 942] width 53 height 36
click at [680, 1036] on button "Bet Now $50.00" at bounding box center [708, 1014] width 187 height 45
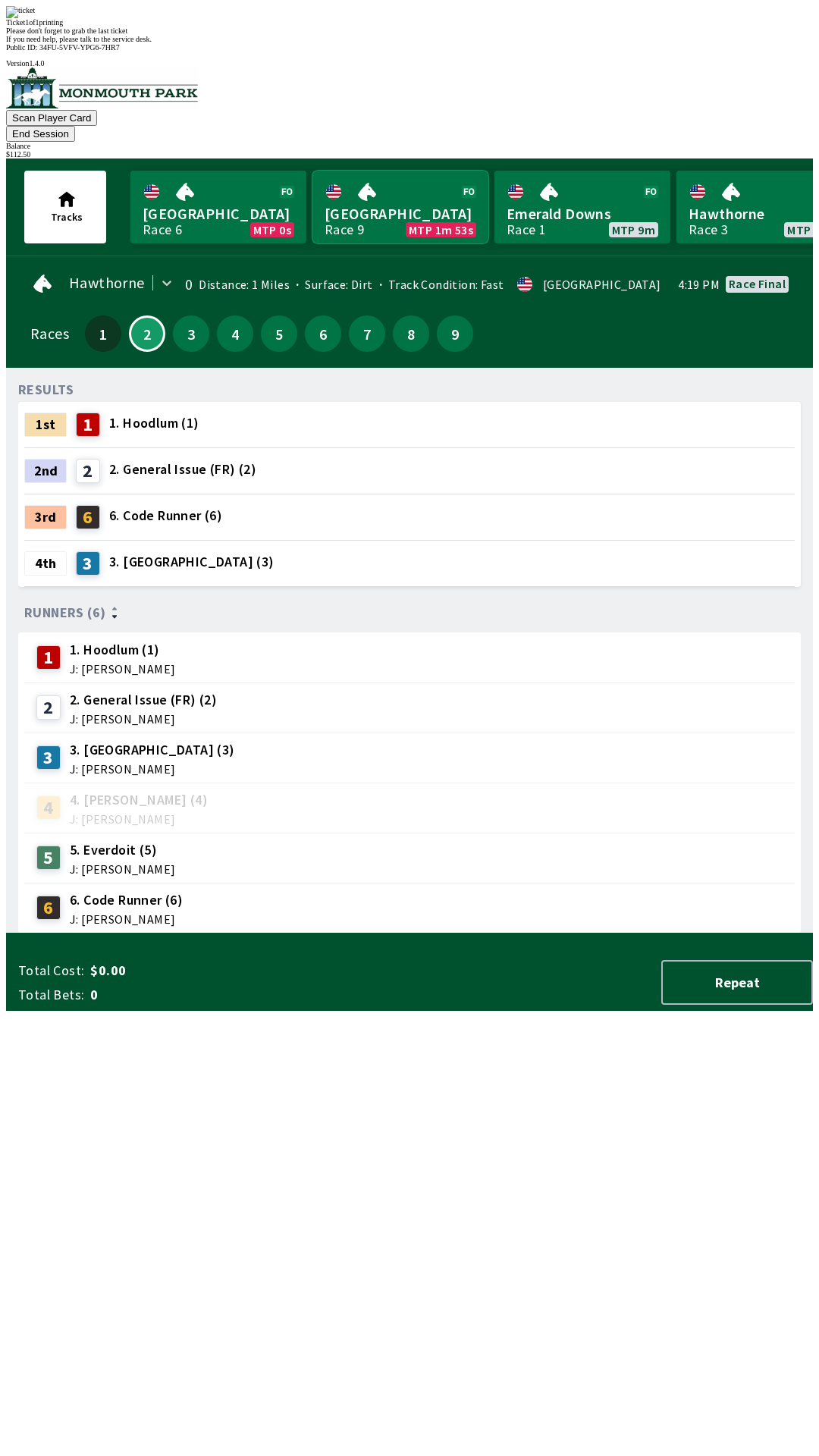
click at [370, 171] on link "[GEOGRAPHIC_DATA] Race 9 MTP 1m 53s" at bounding box center [400, 207] width 176 height 73
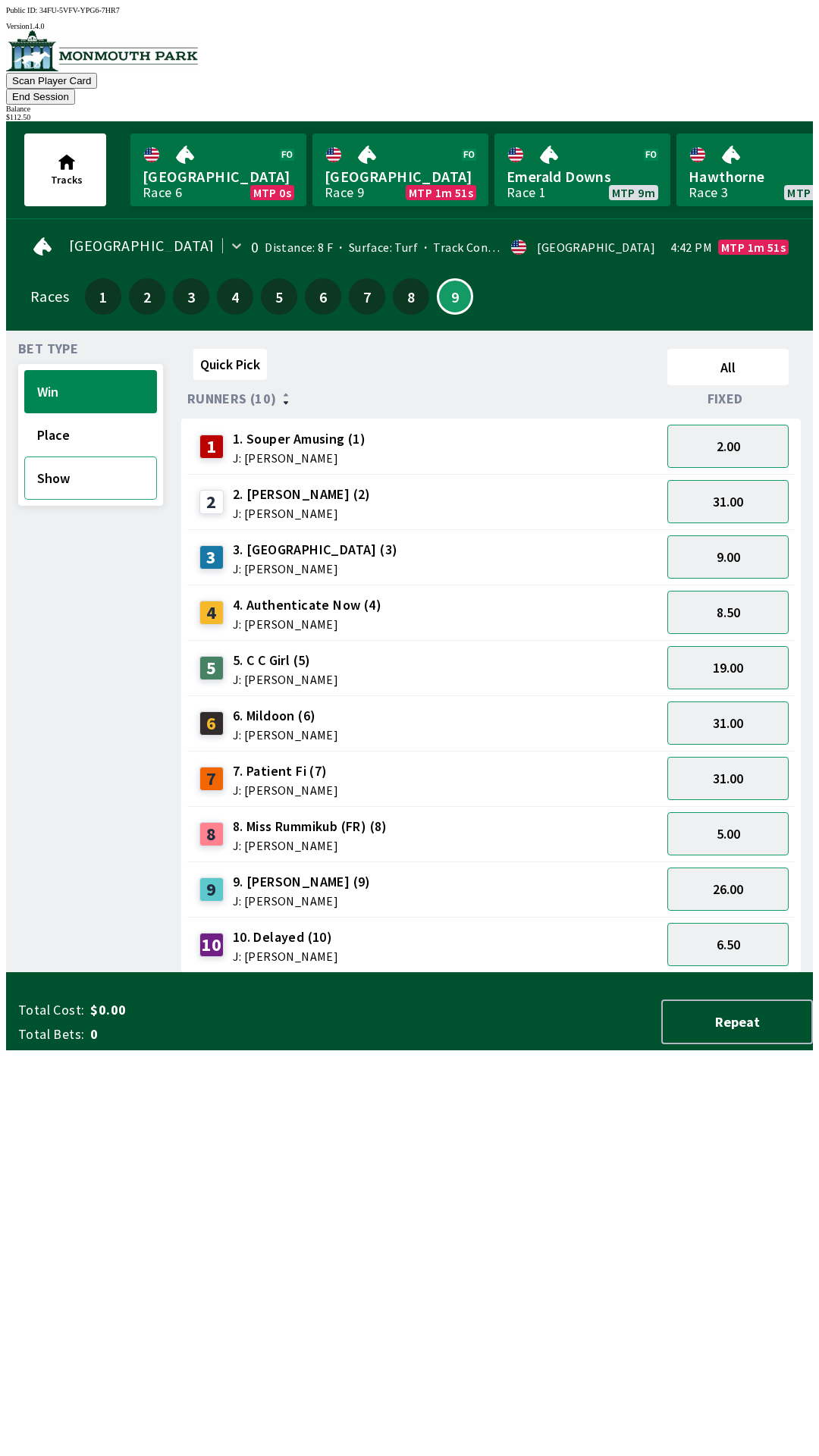
click at [99, 461] on button "Show" at bounding box center [90, 478] width 133 height 43
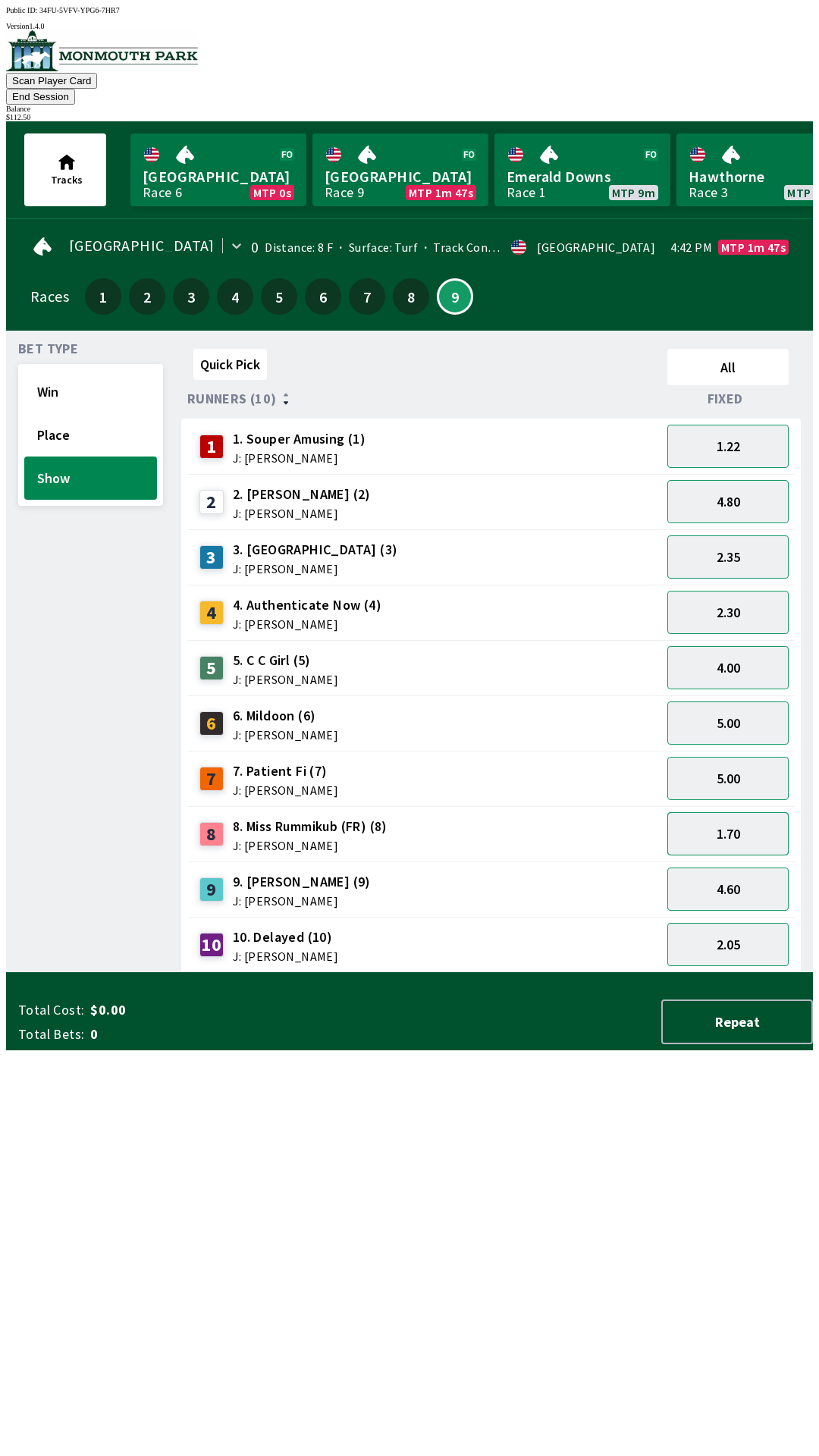
click at [712, 812] on button "1.70" at bounding box center [728, 833] width 122 height 43
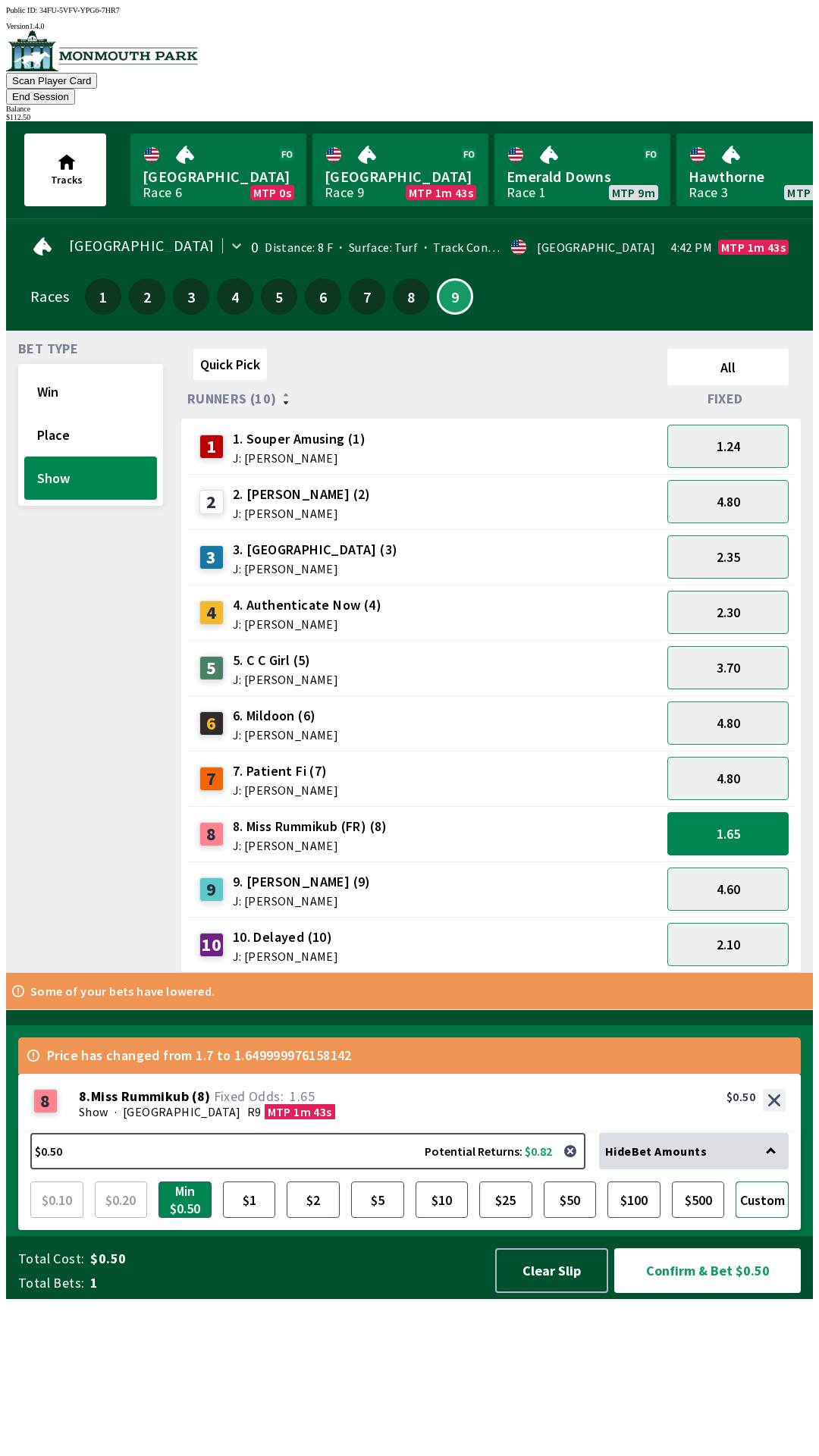
click at [760, 1218] on button "Custom" at bounding box center [762, 1200] width 53 height 36
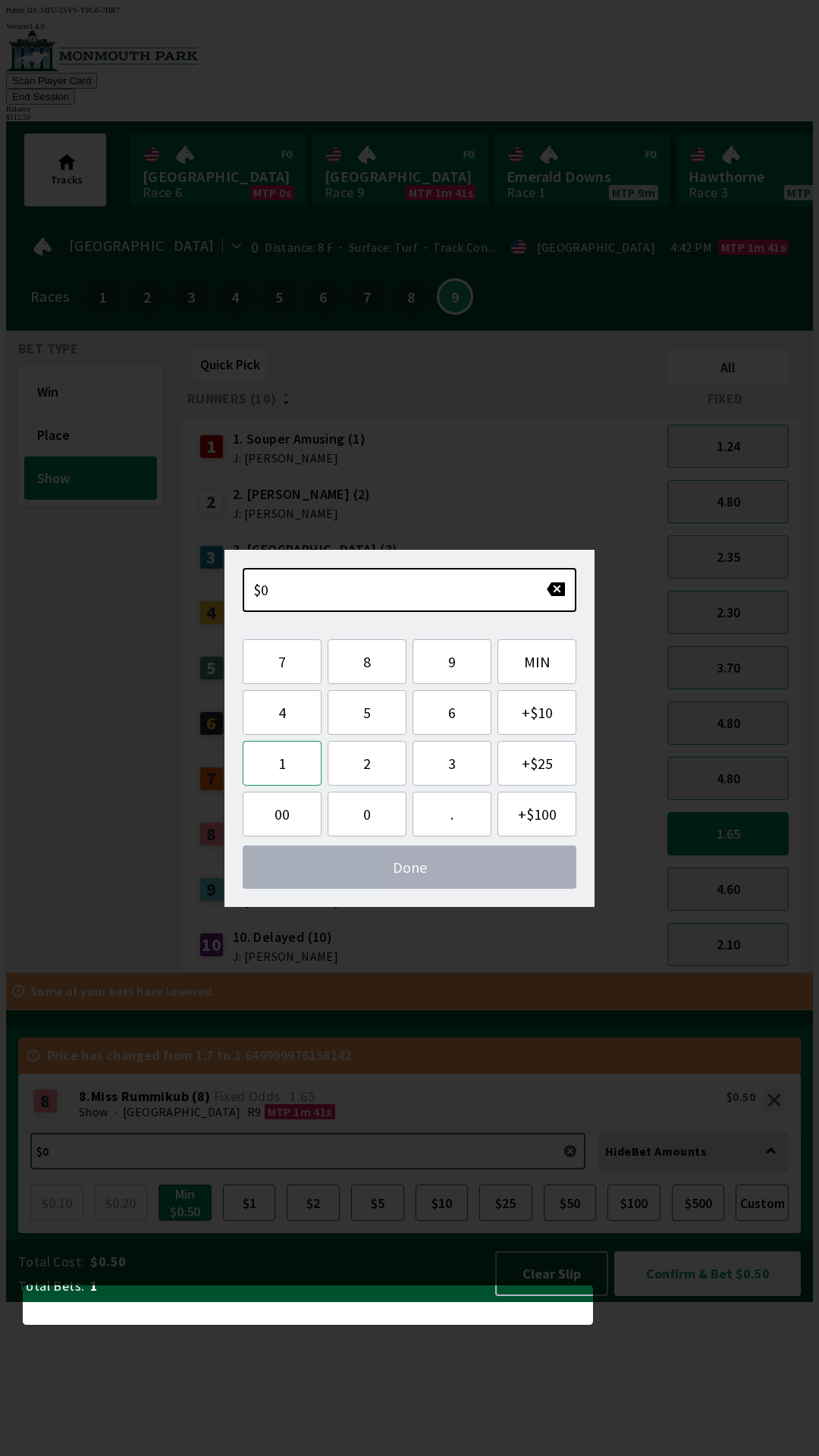
click at [279, 760] on button "1" at bounding box center [282, 763] width 79 height 45
click at [288, 759] on button "1" at bounding box center [282, 763] width 79 height 45
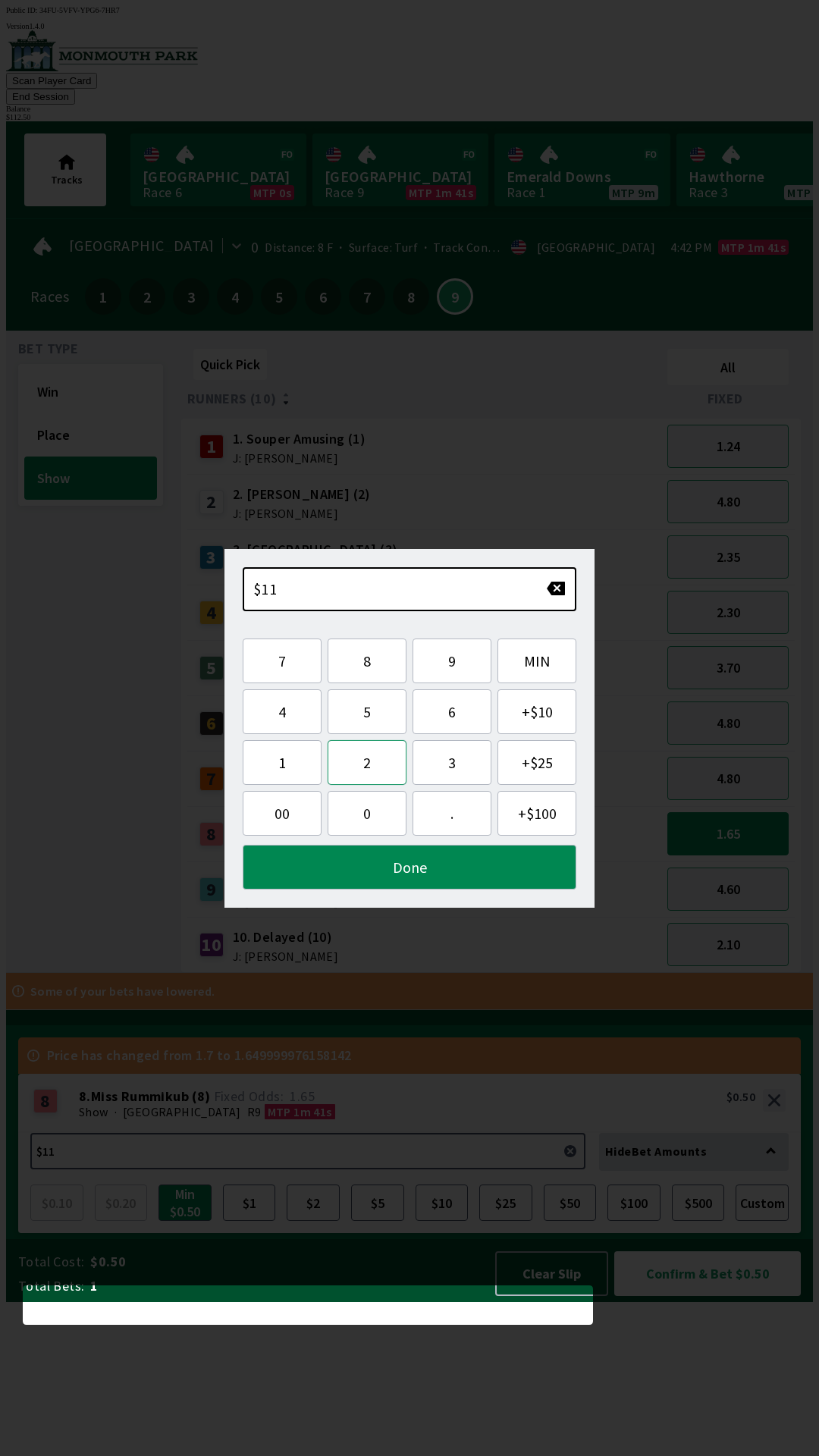
click at [387, 760] on button "2" at bounding box center [367, 762] width 79 height 45
click at [449, 808] on button "." at bounding box center [452, 814] width 79 height 45
click at [365, 714] on button "5" at bounding box center [367, 712] width 79 height 45
click at [364, 815] on button "0" at bounding box center [367, 814] width 79 height 45
click at [364, 875] on button "Done" at bounding box center [409, 867] width 334 height 45
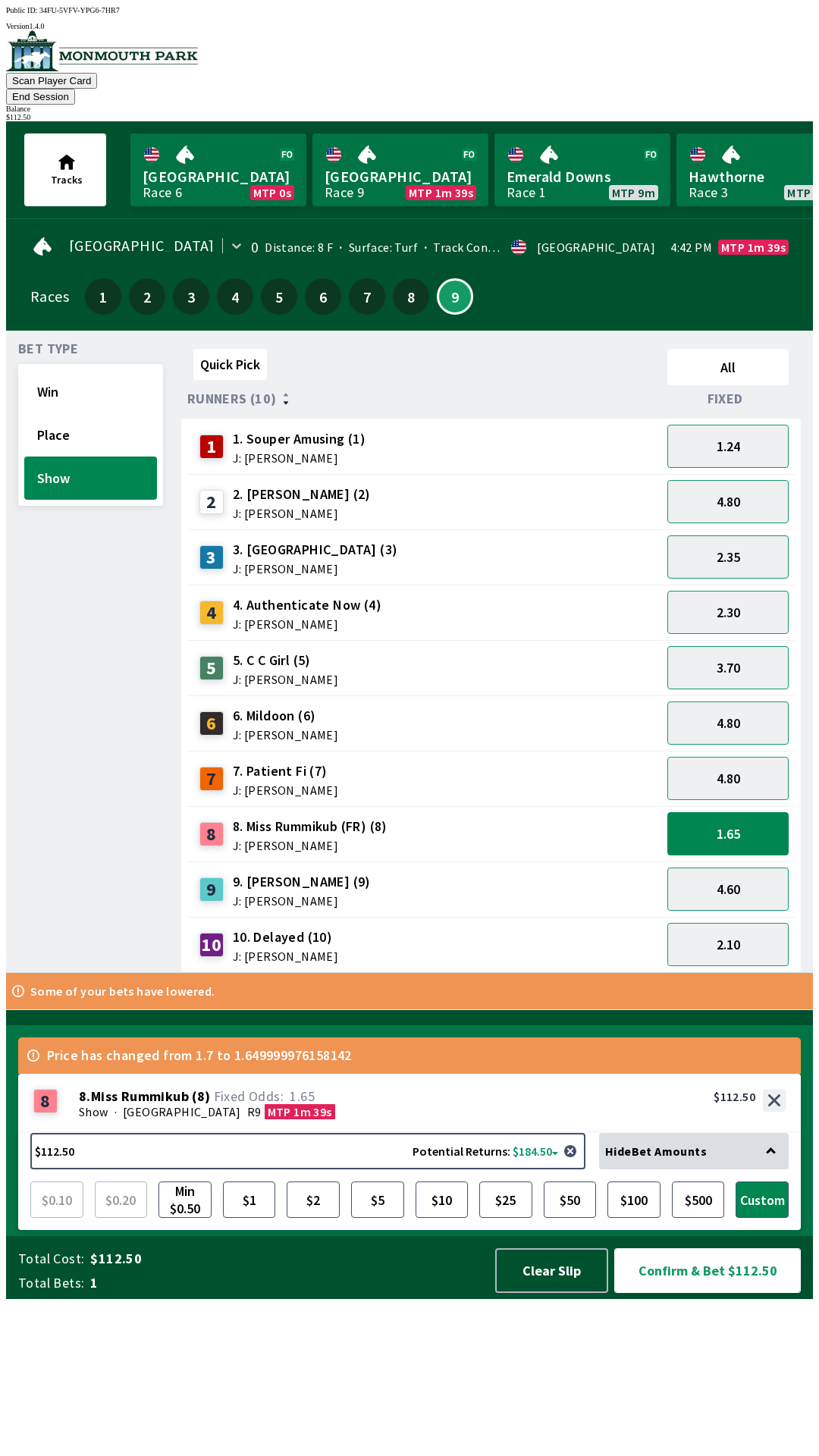
click at [676, 1293] on button "Confirm & Bet $112.50" at bounding box center [708, 1271] width 187 height 45
